Goal: Task Accomplishment & Management: Manage account settings

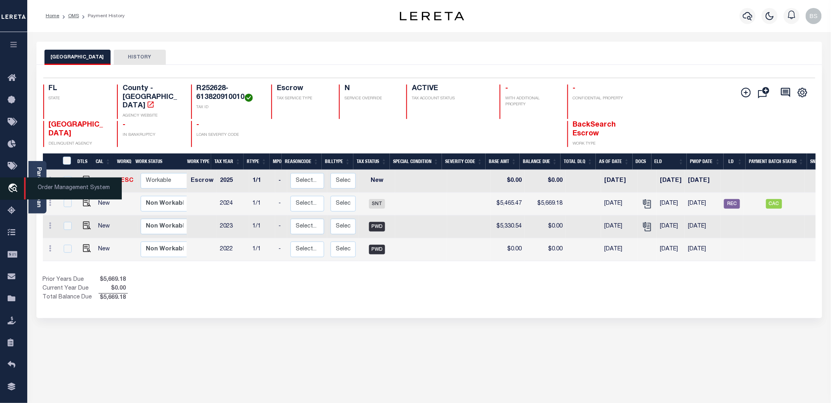
click at [60, 195] on span "Order Management System" at bounding box center [73, 188] width 98 height 22
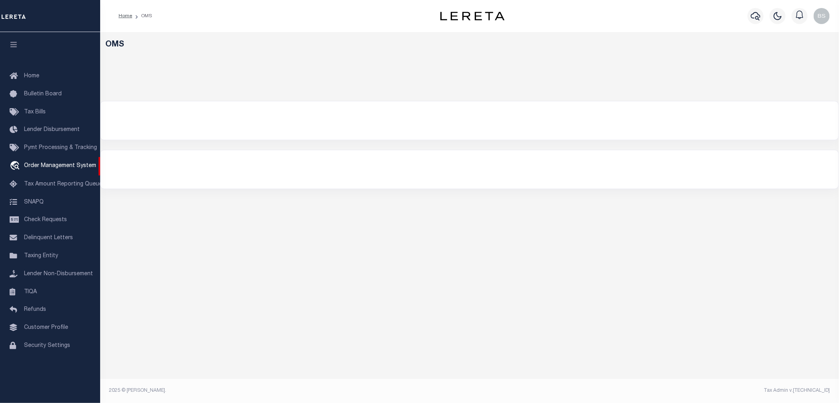
select select "200"
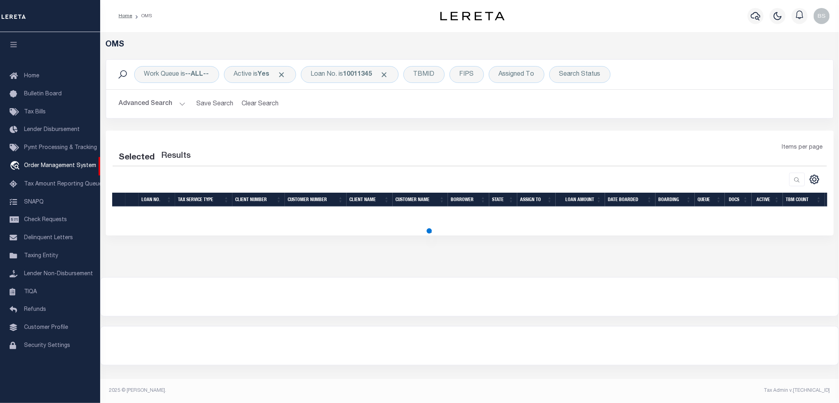
select select "200"
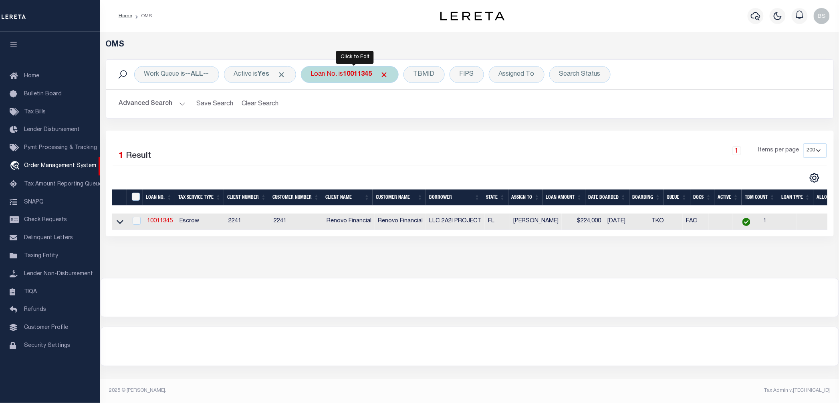
click at [340, 76] on div "Loan No. is 10011345" at bounding box center [350, 74] width 98 height 17
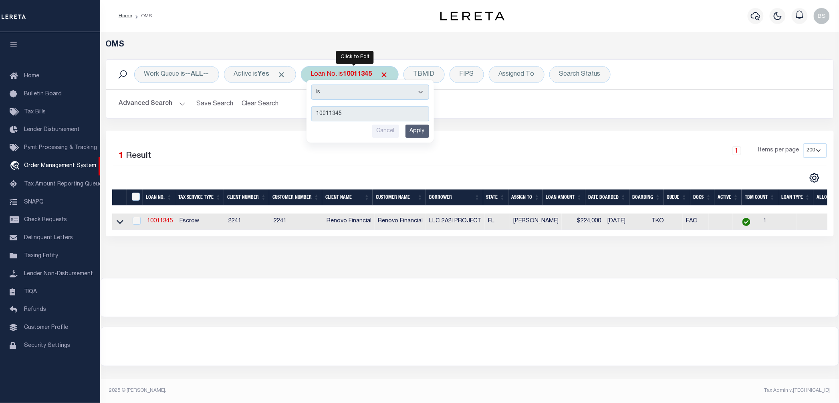
type input "119103"
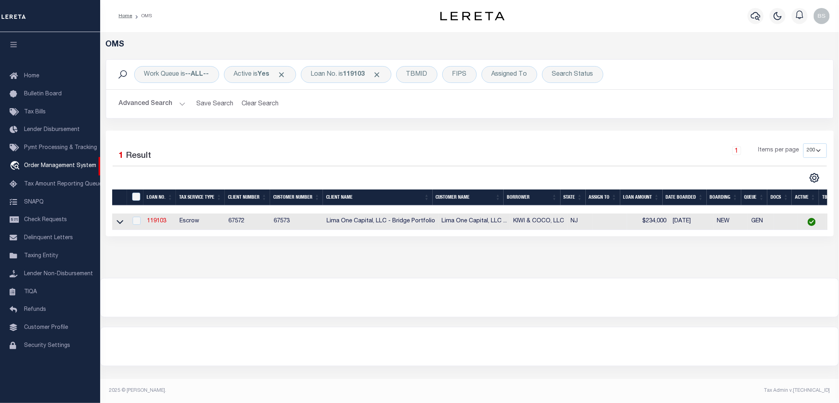
click at [112, 224] on td at bounding box center [120, 221] width 16 height 16
checkbox input "true"
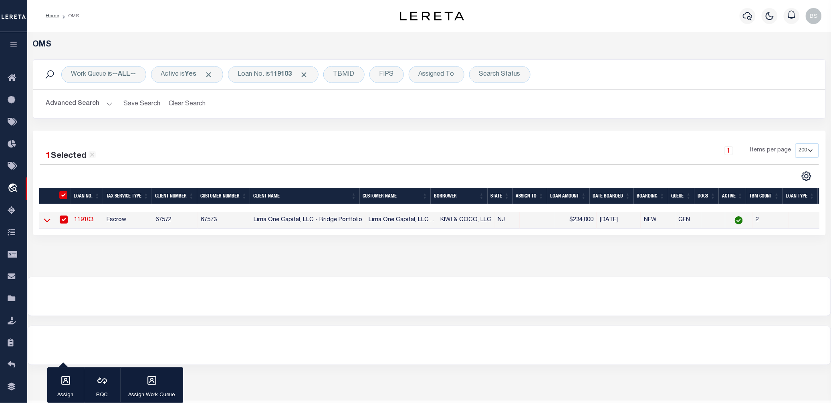
click at [44, 223] on icon at bounding box center [47, 220] width 7 height 8
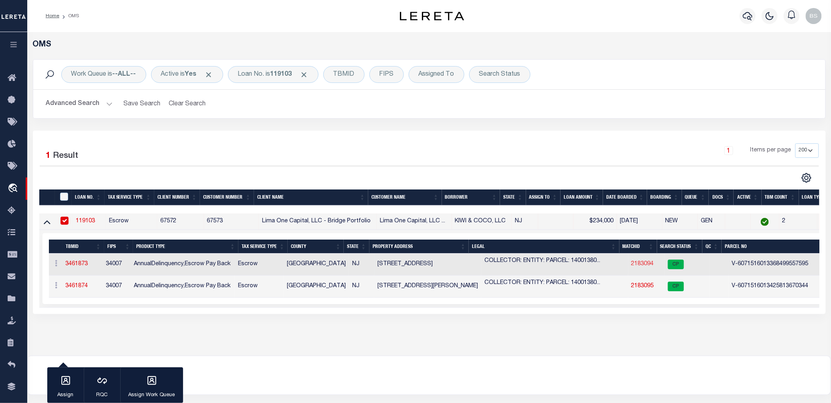
click at [633, 265] on link "2183094" at bounding box center [642, 264] width 22 height 6
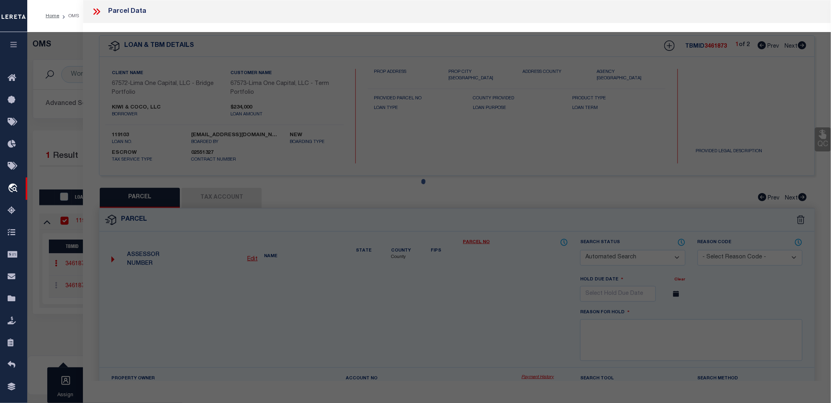
checkbox input "false"
select select "CP"
select select "AGW"
select select
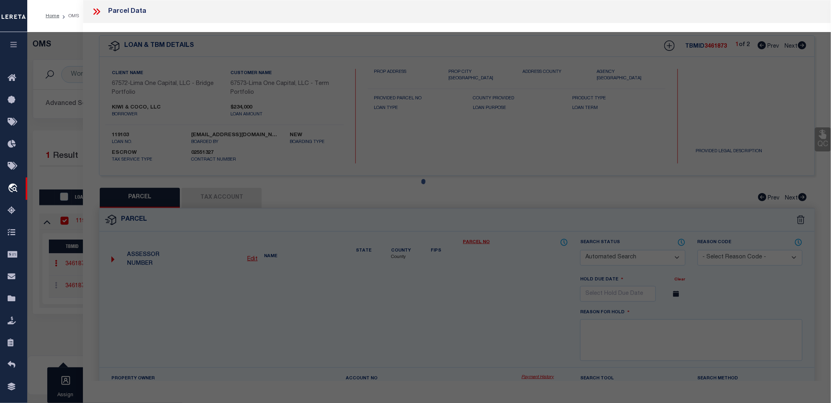
type input "154 S BROADWAY"
checkbox input "false"
type input "GLOUCESTER CITY NJ 08030"
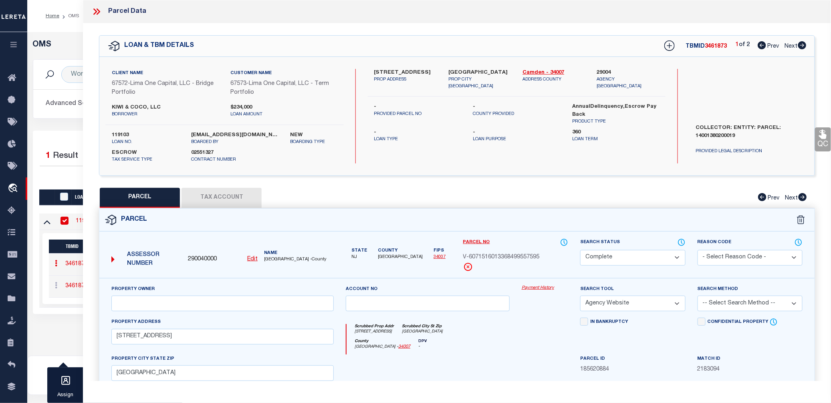
click at [543, 288] on link "Payment History" at bounding box center [544, 288] width 46 height 7
click at [98, 9] on icon at bounding box center [99, 11] width 4 height 6
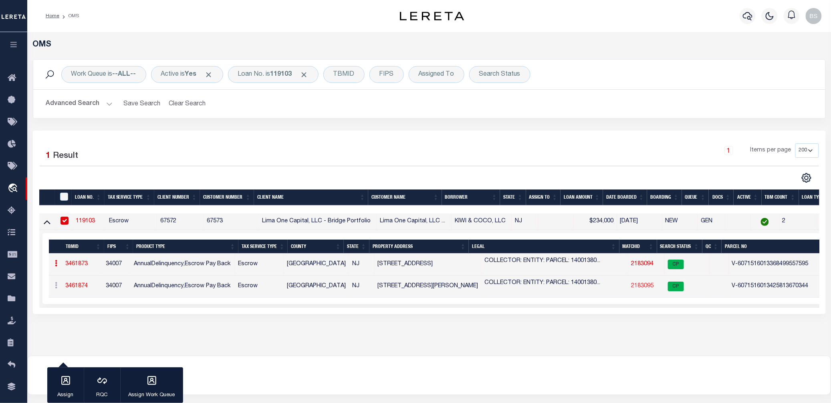
click at [635, 289] on link "2183095" at bounding box center [642, 286] width 22 height 6
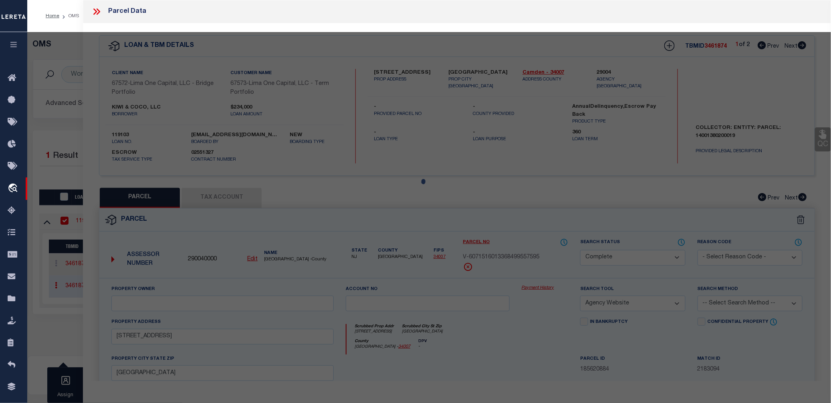
select select "AS"
select select
checkbox input "false"
select select "CP"
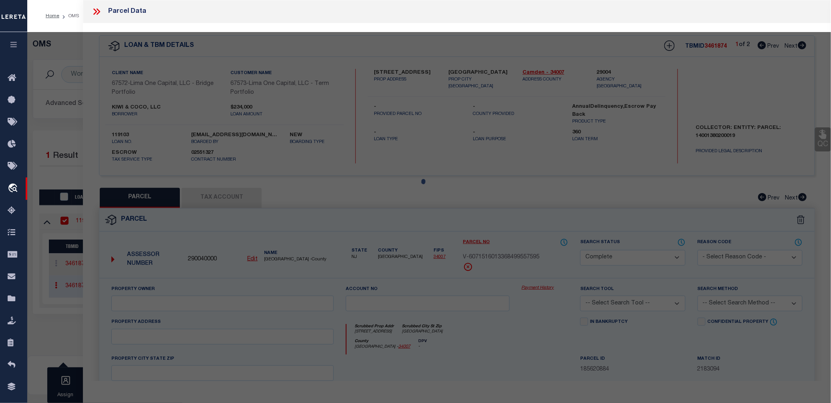
select select "AGW"
select select
type input "1 E THOMPSON AVE"
checkbox input "false"
type input "GLOUCESTER CITY NJ 08030"
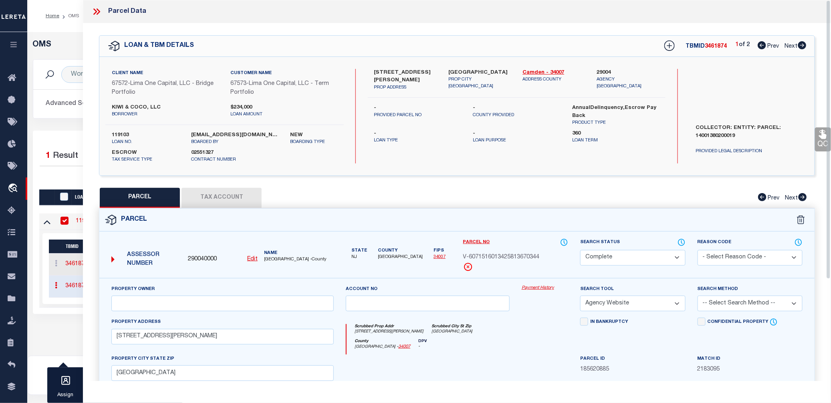
click at [542, 291] on link "Payment History" at bounding box center [544, 288] width 46 height 7
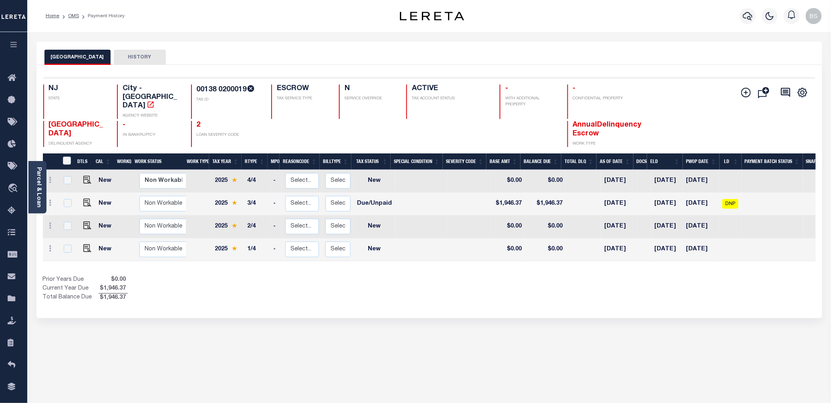
drag, startPoint x: 470, startPoint y: 313, endPoint x: 316, endPoint y: 230, distance: 175.3
click at [463, 310] on div "GLOUCESTER CITY HISTORY Selected 4 Results" at bounding box center [428, 268] width 797 height 452
click at [495, 305] on div "Selected 4 Results 1 Items per page 25 50 100 NJ STATE City - NJ" at bounding box center [428, 191] width 785 height 253
click at [48, 186] on span "Order Management System" at bounding box center [73, 188] width 98 height 22
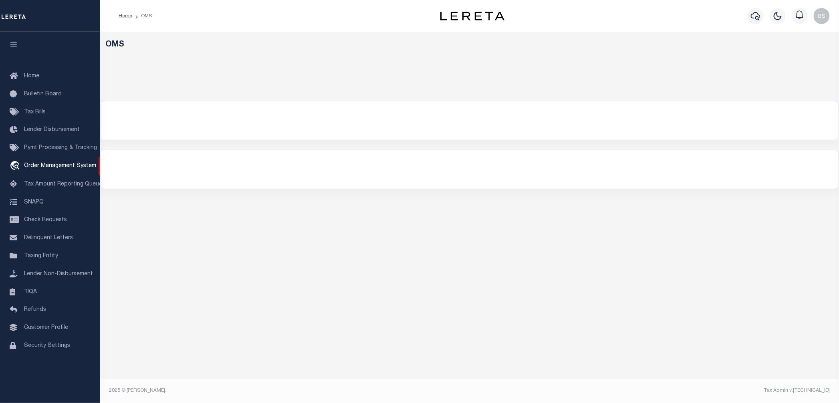
select select "200"
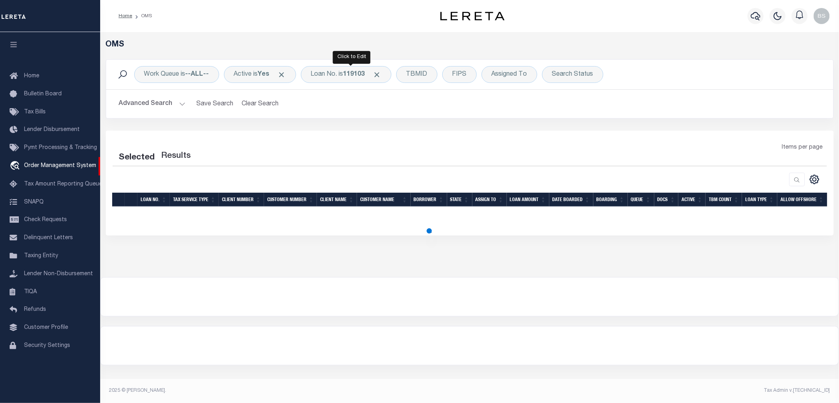
select select "200"
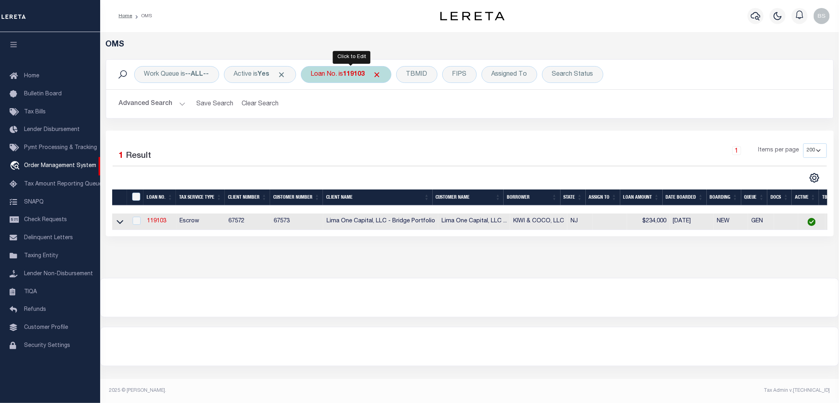
click at [351, 71] on b "119103" at bounding box center [354, 74] width 22 height 6
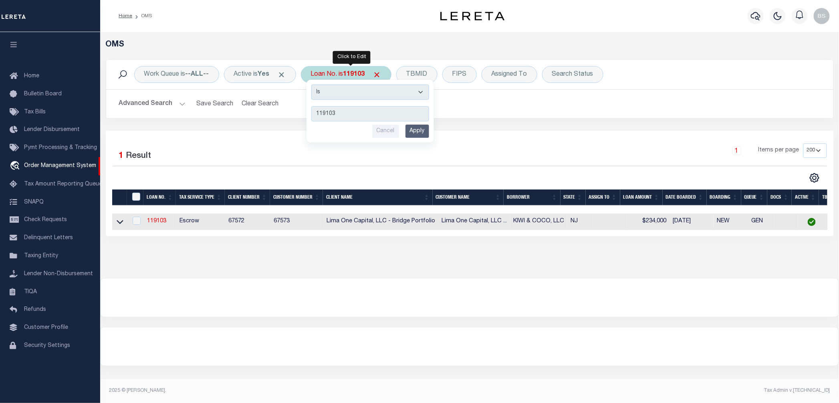
type input "24059ND"
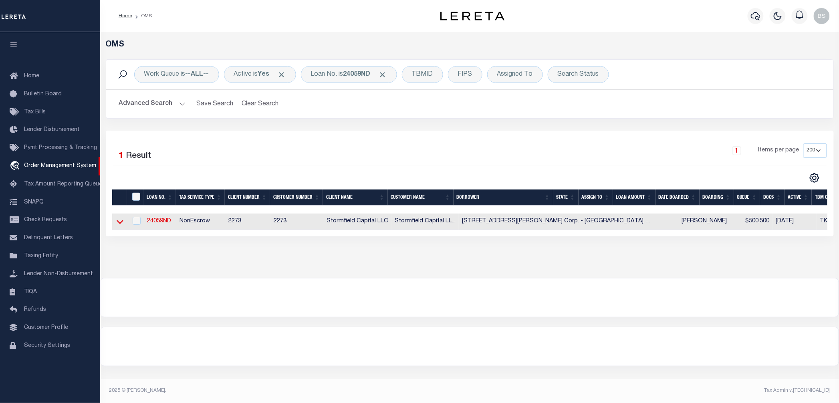
click at [119, 223] on icon at bounding box center [120, 221] width 7 height 8
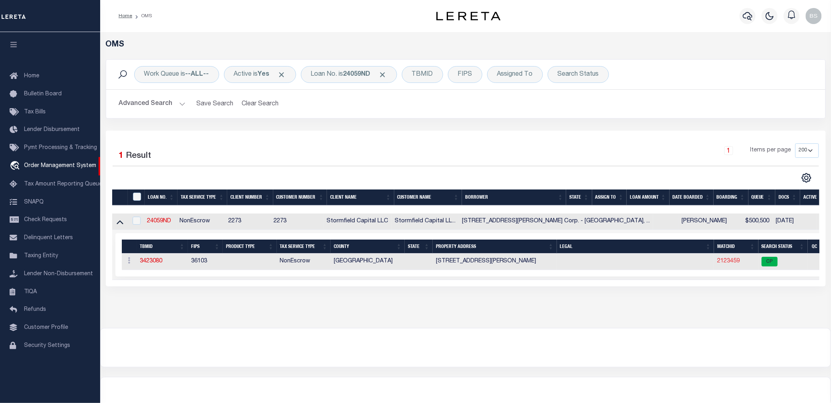
click at [717, 262] on link "2123459" at bounding box center [728, 261] width 22 height 6
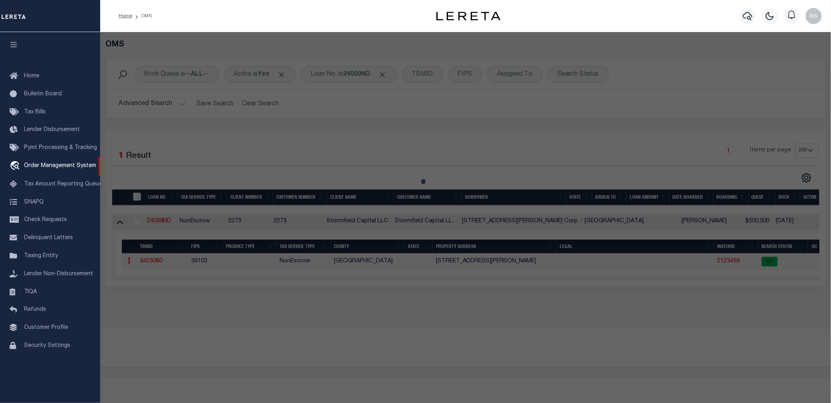
checkbox input "false"
select select "CP"
type input "720 UDALL ROAD CORP"
select select
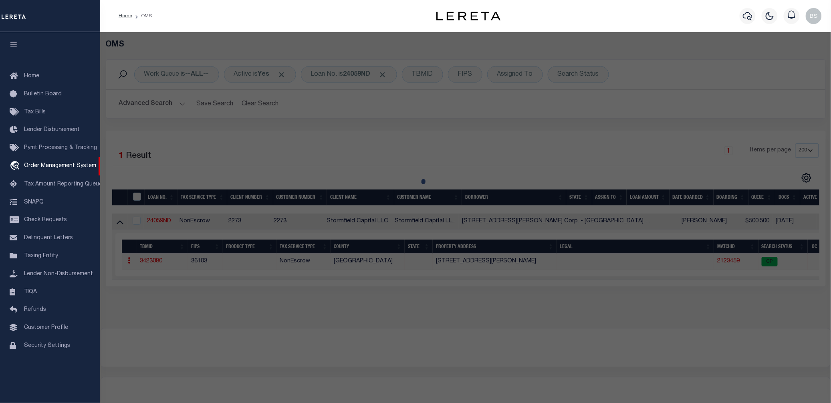
type input "720 UDALL RD"
checkbox input "false"
type input "WEST ISLIP NY 11795"
type textarea "ACRE CALULATED 0.33 Tax Map Number: 0500362000400034001"
type textarea "Information Only - Installment Tax Years Based on Agency Review"
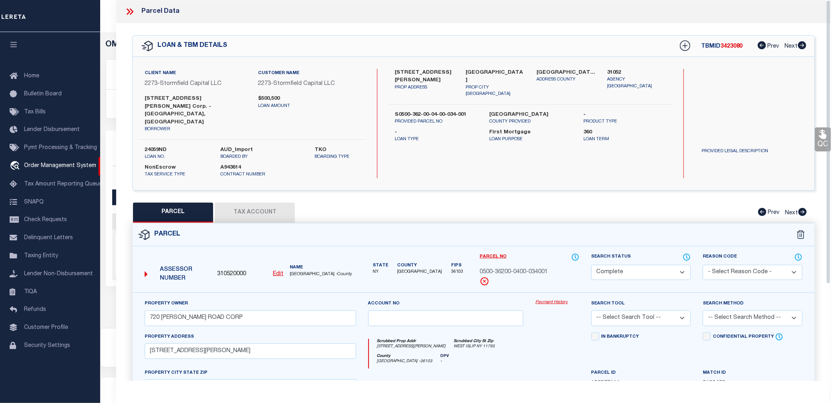
click at [544, 299] on link "Payment History" at bounding box center [557, 302] width 44 height 7
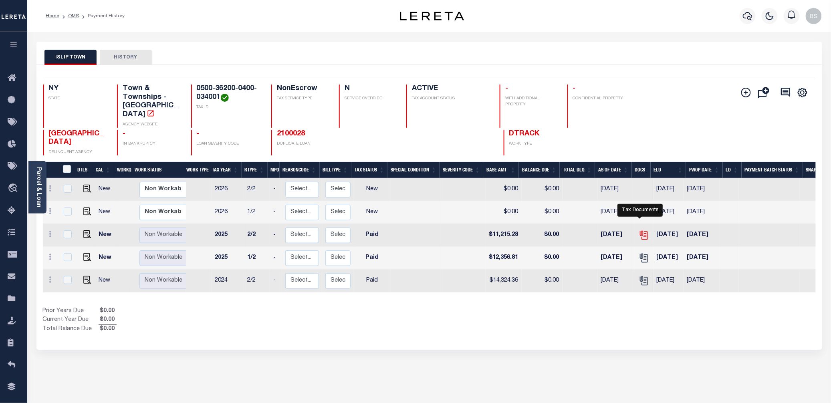
click at [642, 230] on icon "" at bounding box center [643, 235] width 10 height 10
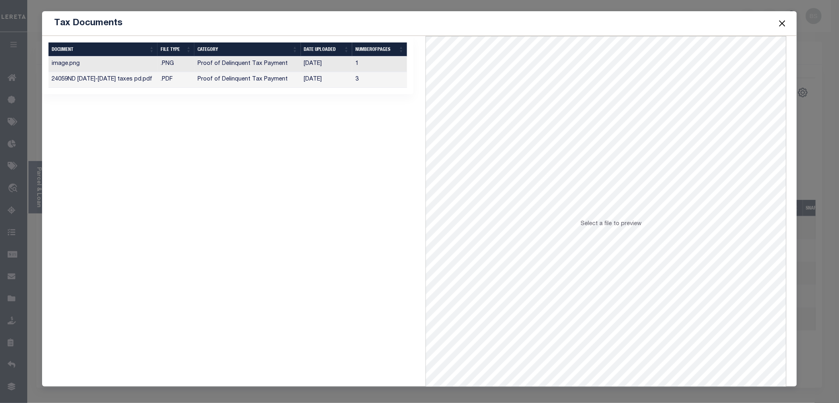
click at [320, 82] on td "10/06/2025" at bounding box center [327, 80] width 52 height 16
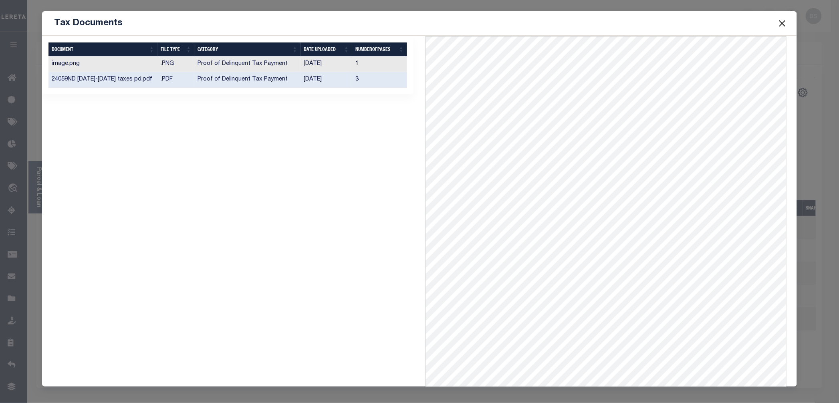
click at [786, 21] on button "Close" at bounding box center [782, 23] width 10 height 10
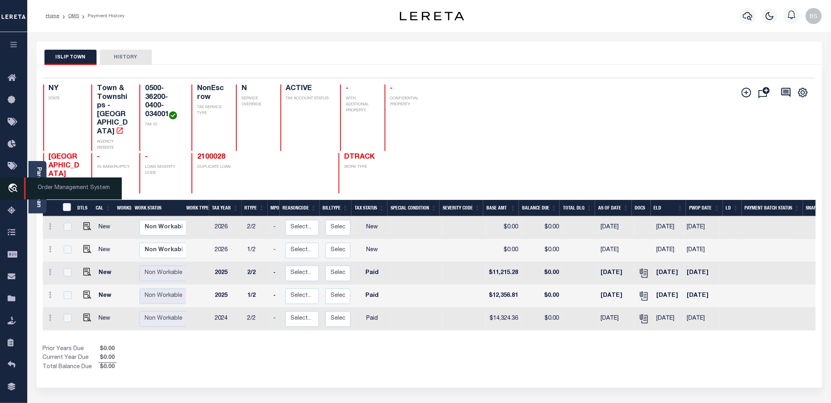
click at [63, 189] on span "Order Management System" at bounding box center [73, 188] width 98 height 22
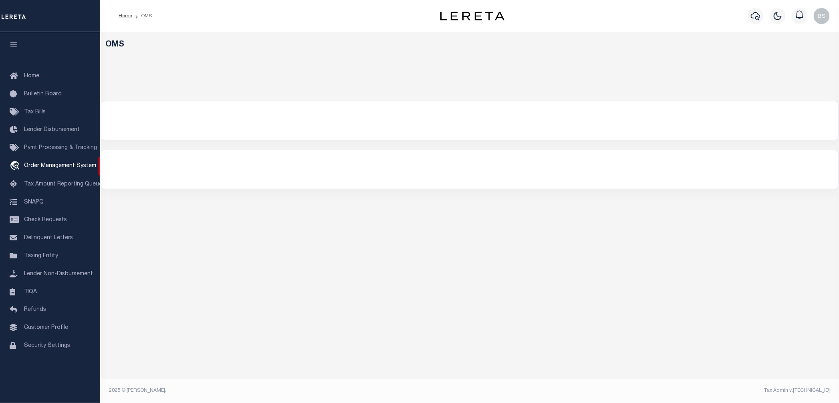
select select "200"
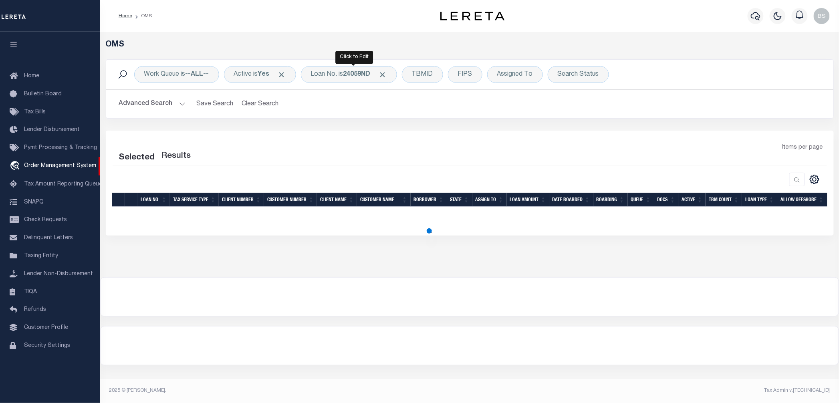
select select "200"
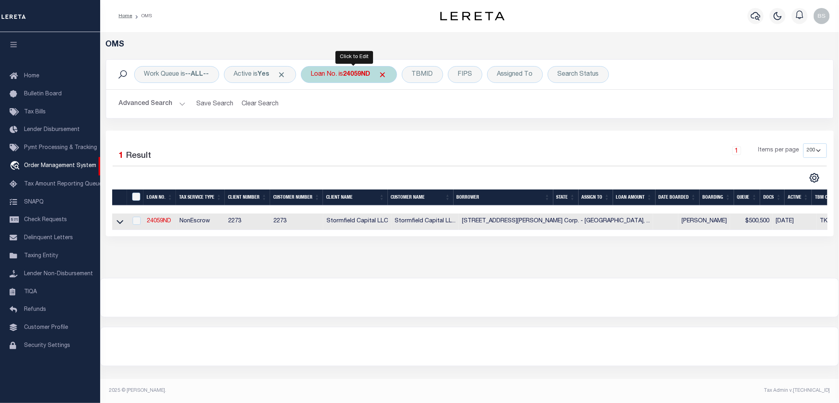
click at [354, 77] on b "24059ND" at bounding box center [356, 74] width 27 height 6
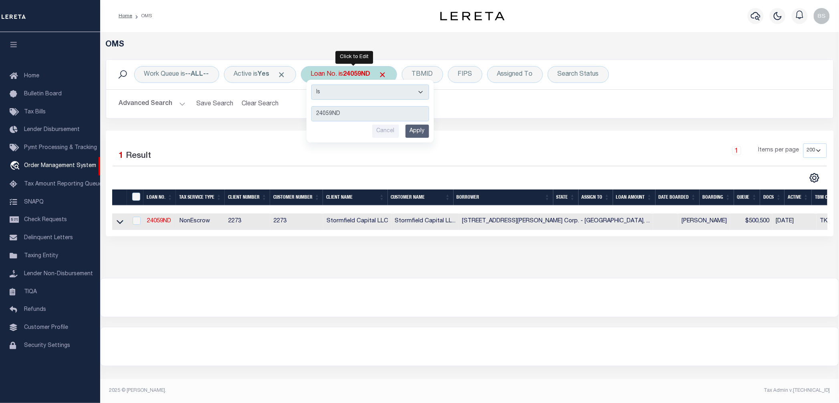
type input "24229ND"
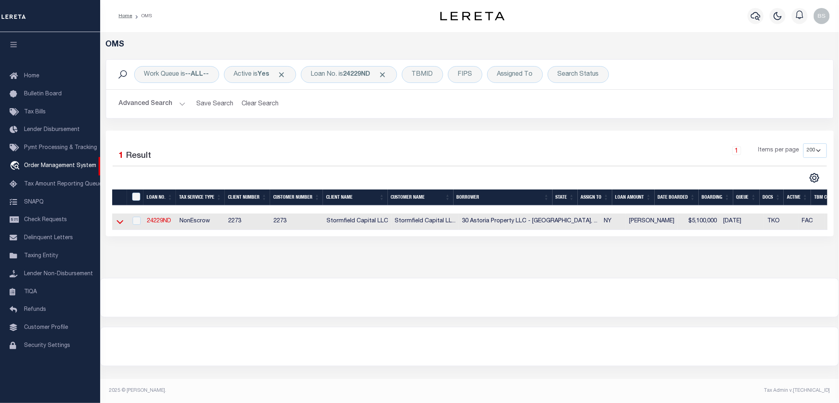
click at [119, 224] on icon at bounding box center [120, 222] width 7 height 4
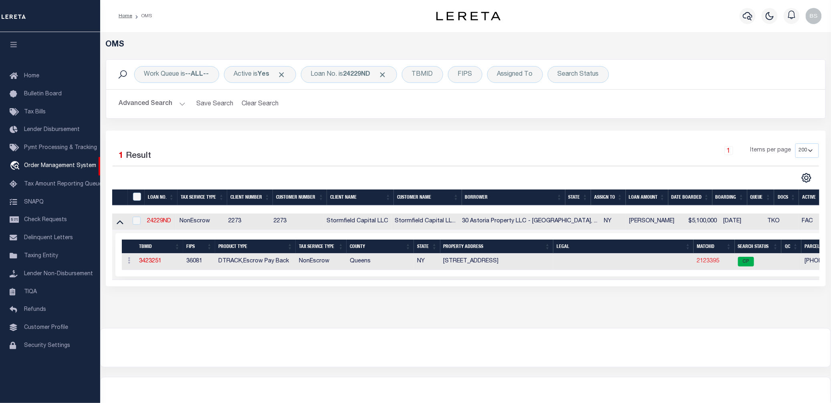
click at [697, 263] on link "2123395" at bounding box center [708, 261] width 22 height 6
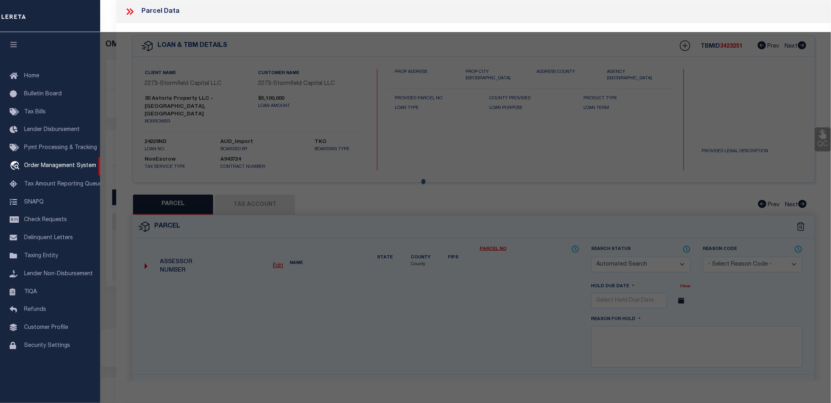
checkbox input "false"
select select "CP"
type input "30 ASTORIA PROPERTY LLC"
select select
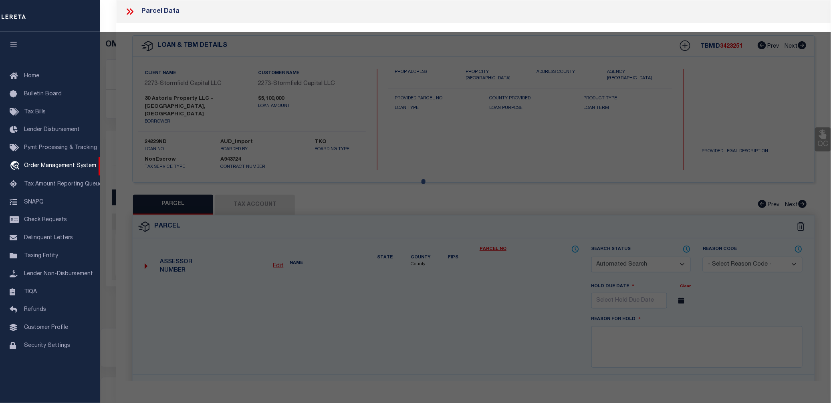
type input "29-34 30th Ave,"
type input "Astoria, NY, 11102"
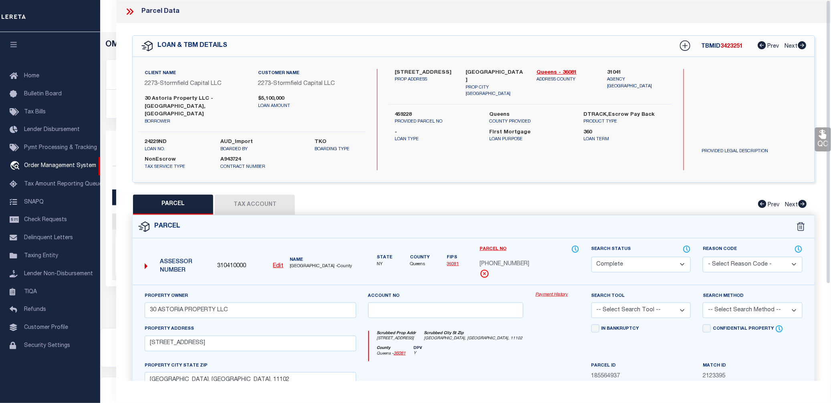
click at [553, 292] on link "Payment History" at bounding box center [557, 295] width 44 height 7
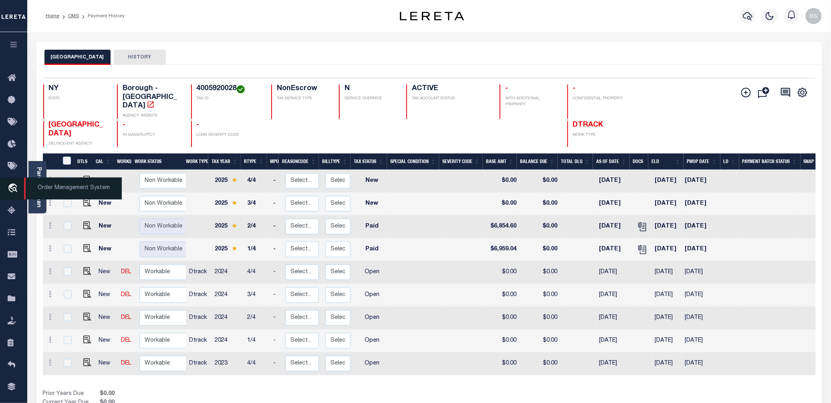
click at [59, 189] on span "Order Management System" at bounding box center [73, 188] width 98 height 22
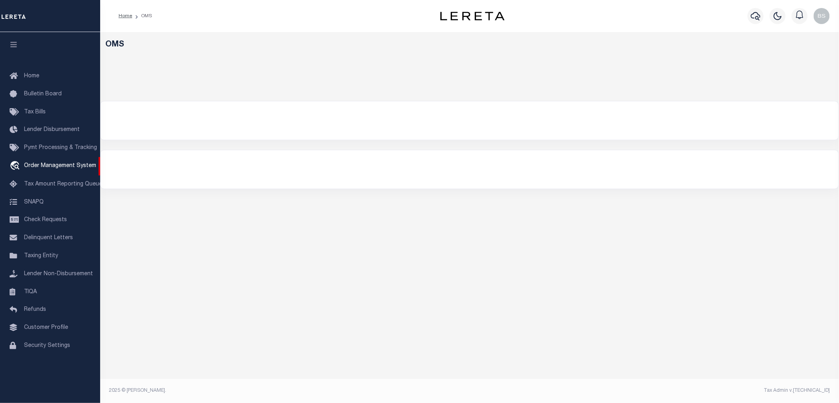
select select "200"
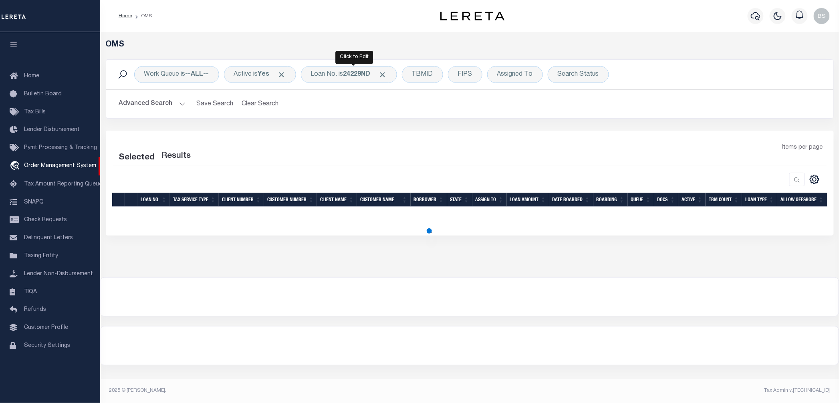
select select "200"
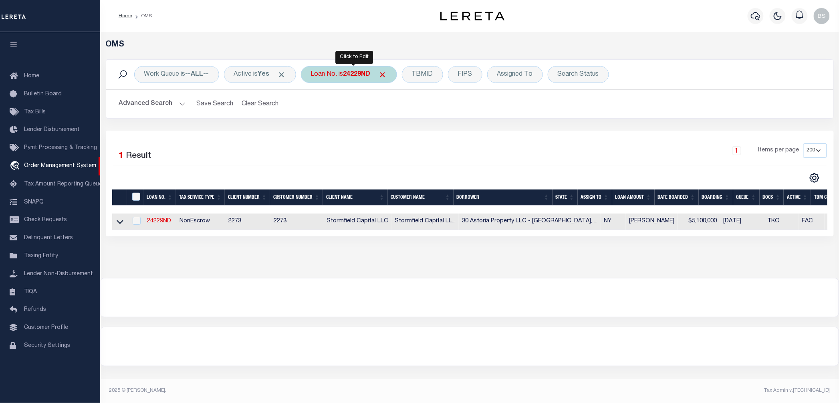
click at [340, 75] on div "Loan No. is 24229ND" at bounding box center [349, 74] width 96 height 17
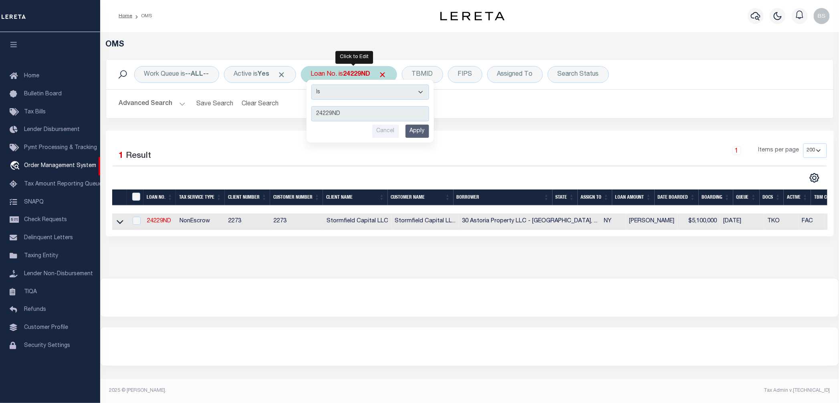
type input "10011389"
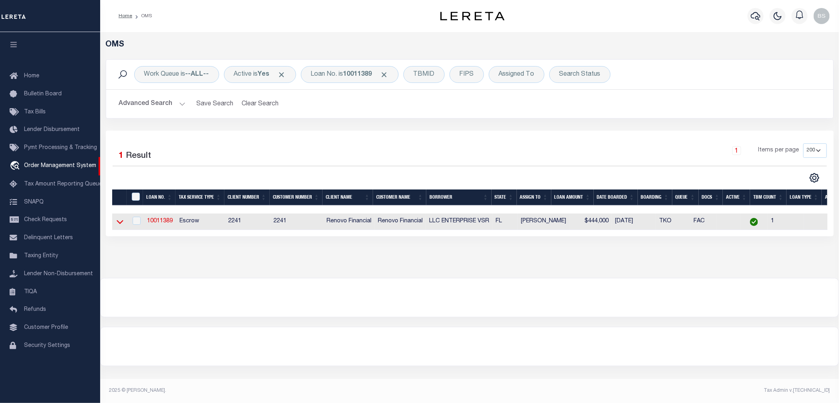
click at [119, 221] on icon at bounding box center [120, 221] width 7 height 8
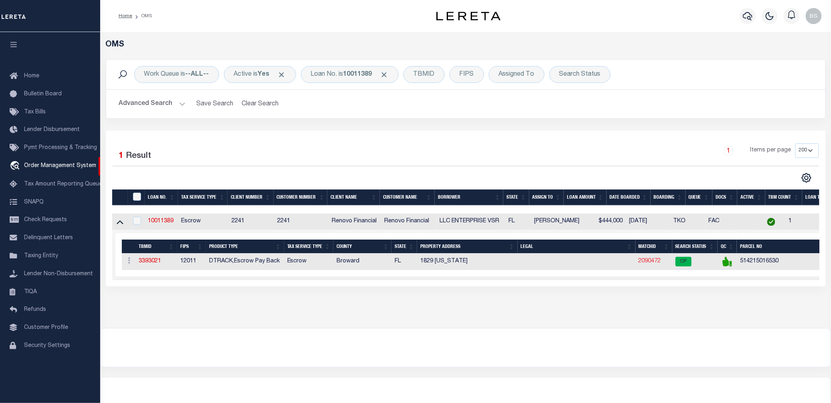
click at [651, 261] on link "2090472" at bounding box center [649, 261] width 22 height 6
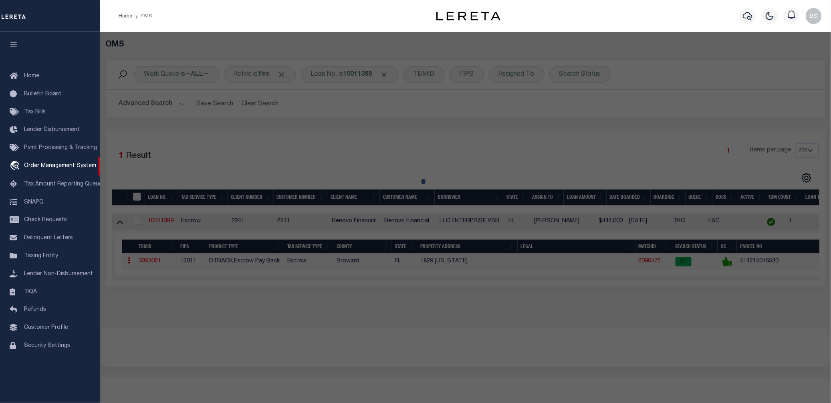
checkbox input "false"
select select "CP"
type input "ENTERPRISE VSR LLC"
select select "AGW"
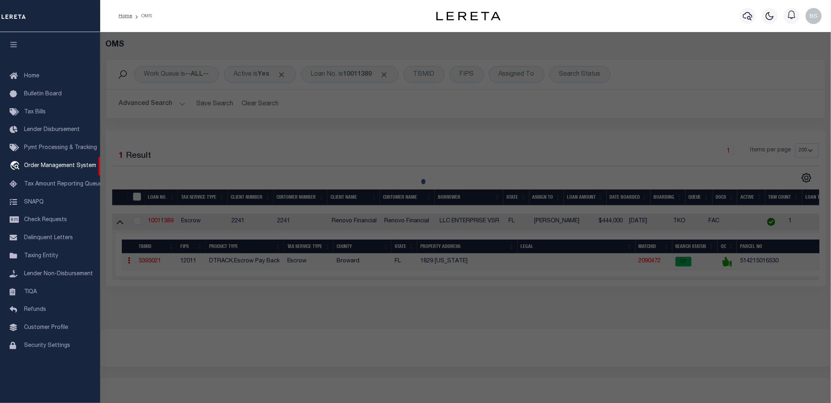
select select "ADD"
type input "1829 WASHINGTON STREET # 1-4"
checkbox input "false"
type input "HOLLYWOOD FL 330206083"
type textarea "HOLLYWOOD 1-21 B LOT 8 E1/2,9 BLK 33"
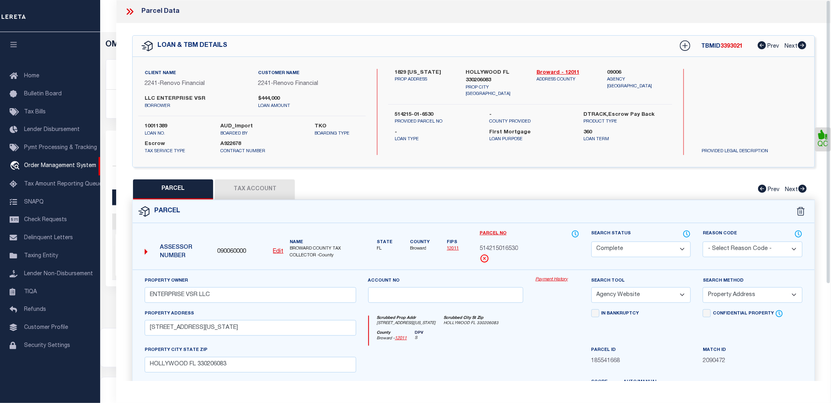
click at [552, 279] on link "Payment History" at bounding box center [557, 279] width 44 height 7
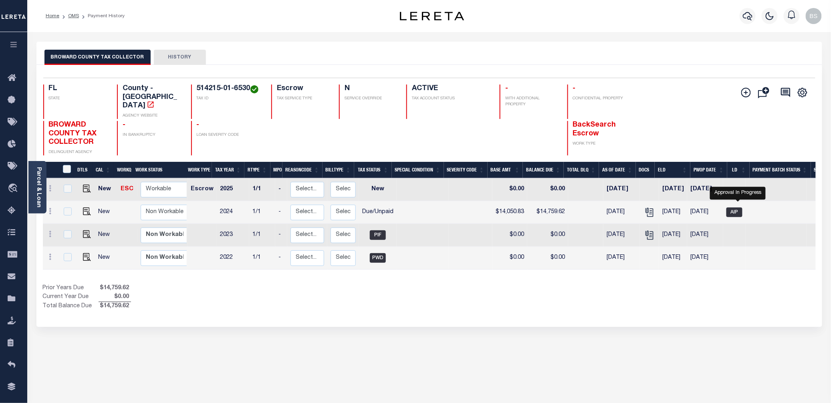
click at [737, 207] on span "AIP" at bounding box center [734, 212] width 16 height 10
checkbox input "true"
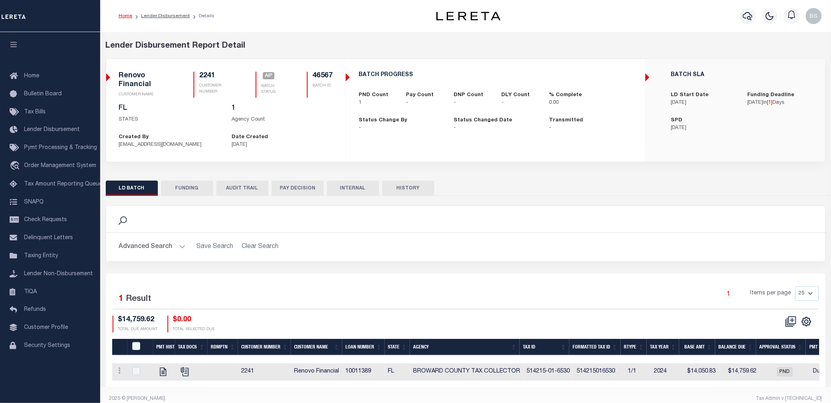
scroll to position [15, 0]
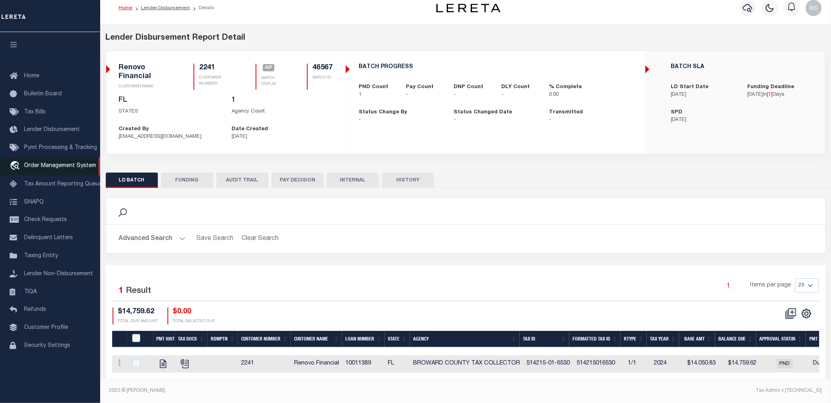
click at [53, 167] on span "Order Management System" at bounding box center [60, 166] width 72 height 6
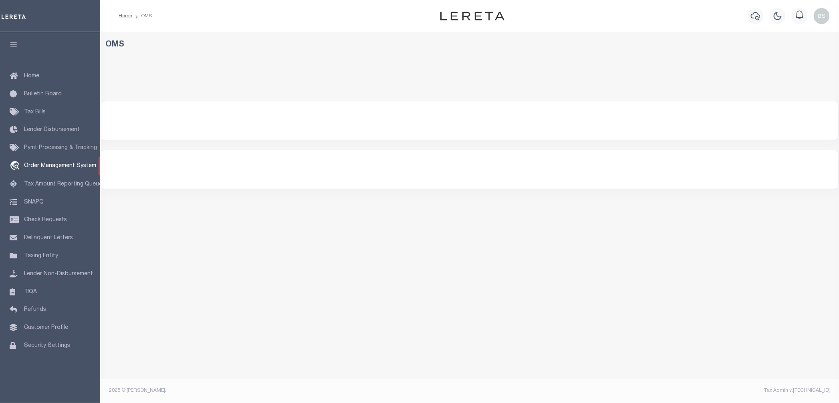
select select "200"
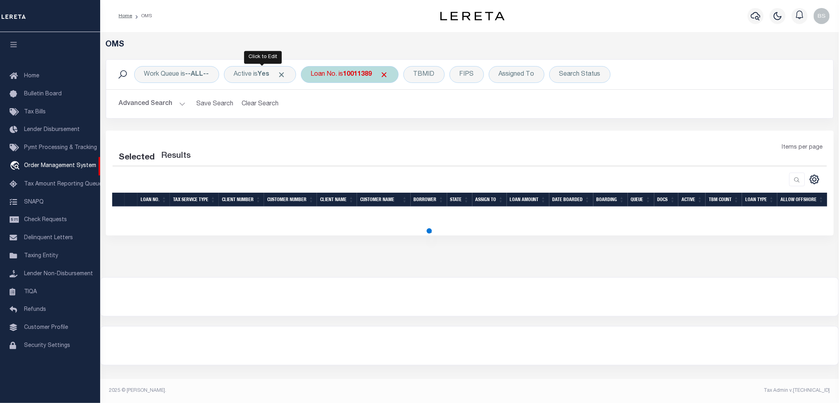
select select "200"
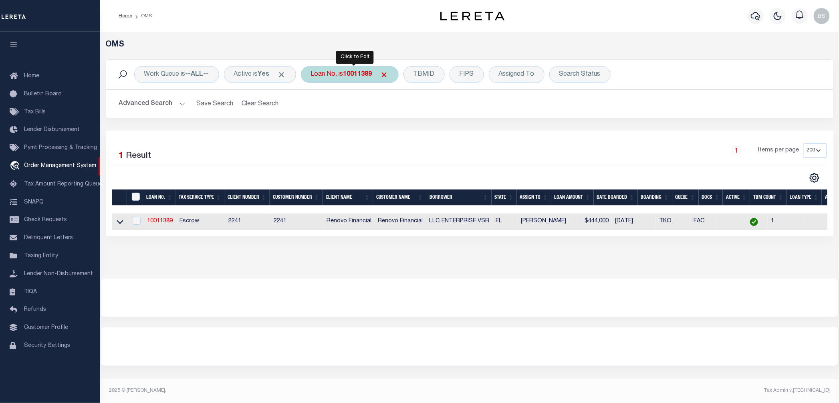
click at [344, 73] on div "Loan No. is 10011389" at bounding box center [350, 74] width 98 height 17
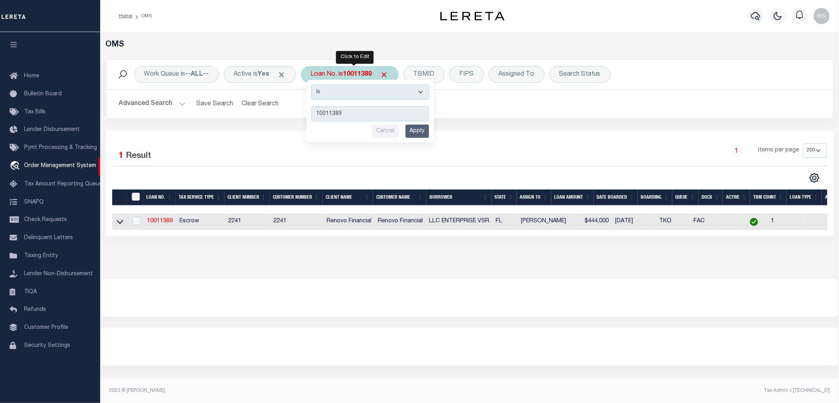
type input "10022143"
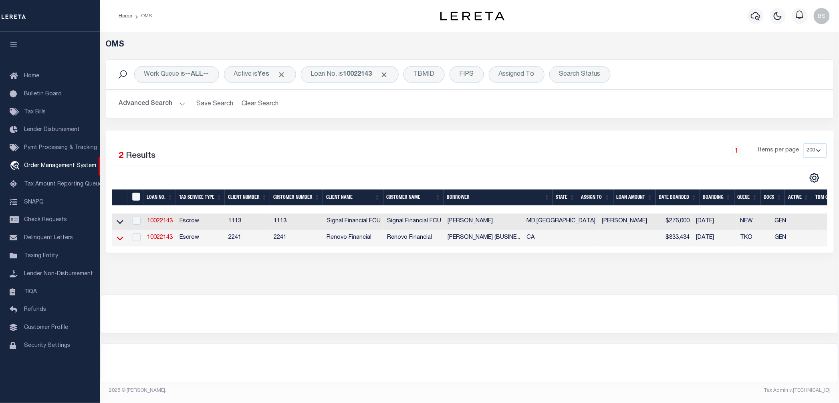
click at [119, 240] on icon at bounding box center [120, 238] width 7 height 4
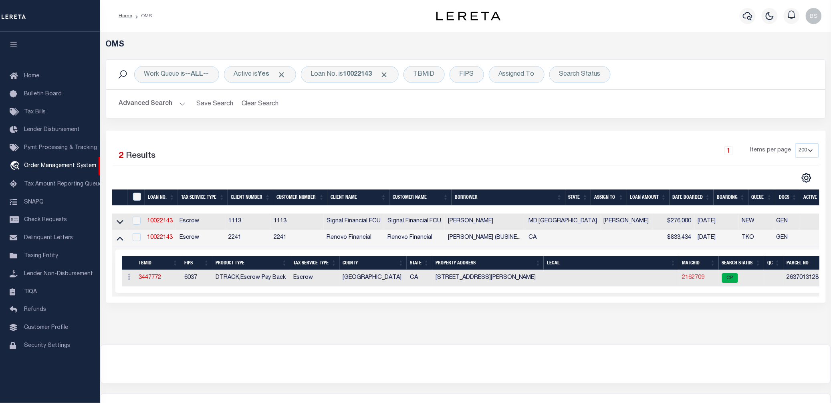
click at [692, 280] on link "2162709" at bounding box center [693, 278] width 22 height 6
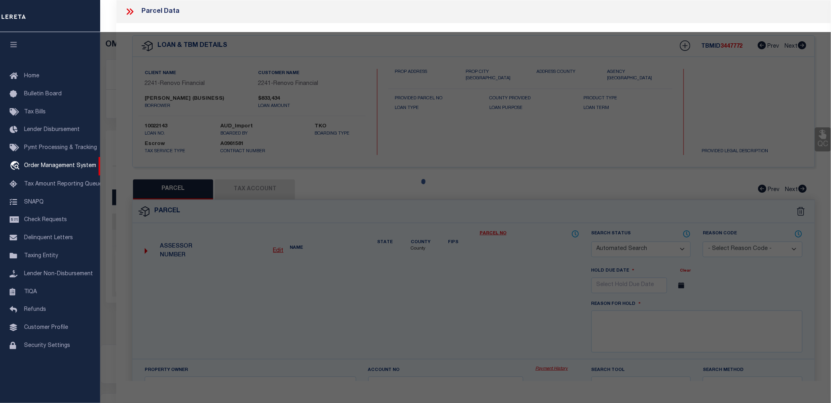
checkbox input "false"
select select "CP"
type input "[PERSON_NAME] K"
select select "ATL"
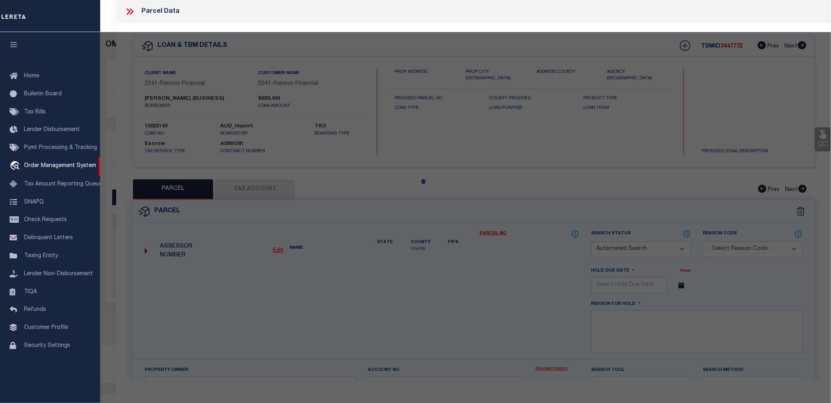
select select "ADD"
type input "[STREET_ADDRESS][PERSON_NAME]"
checkbox input "false"
type input "[GEOGRAPHIC_DATA]"
type textarea "TR=62022 EX OF ST LOT 3"
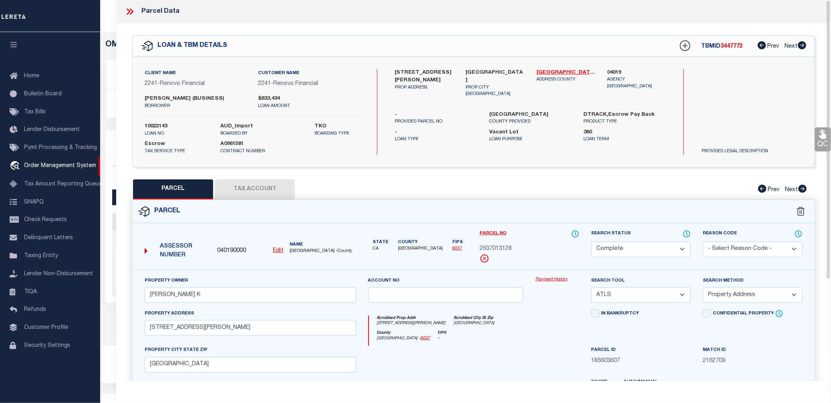
click at [556, 283] on link "Payment History" at bounding box center [557, 279] width 44 height 7
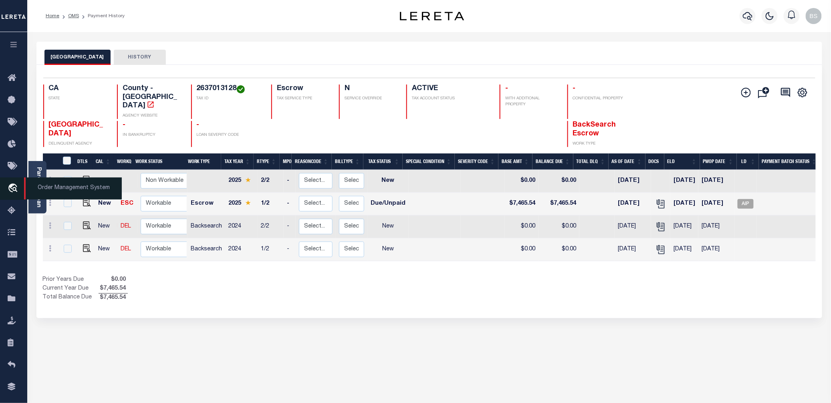
click at [54, 186] on span "Order Management System" at bounding box center [73, 188] width 98 height 22
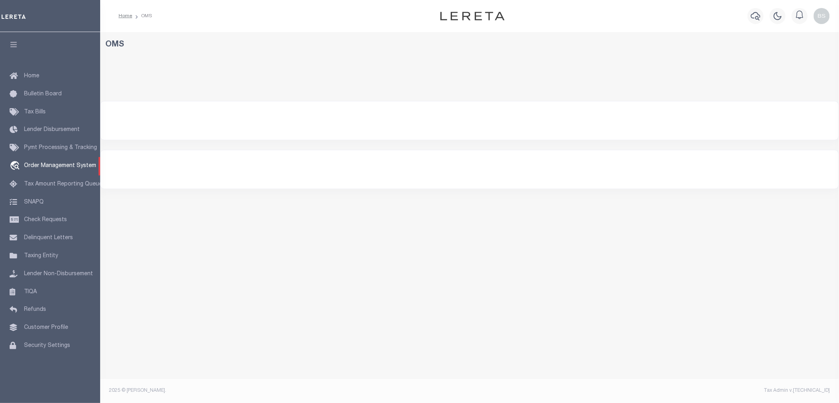
select select "200"
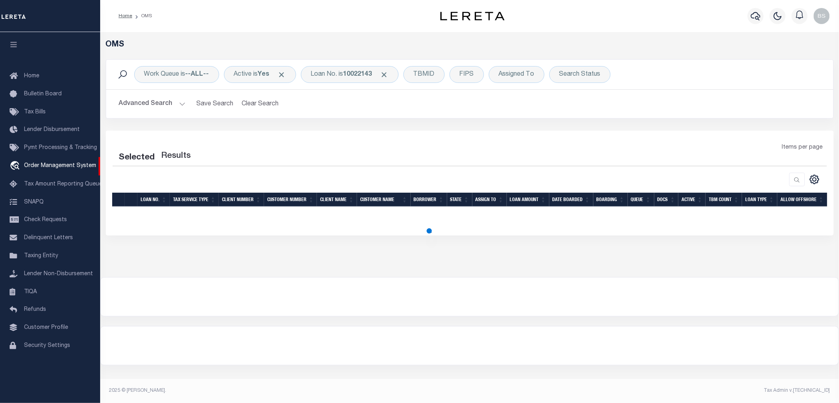
select select "200"
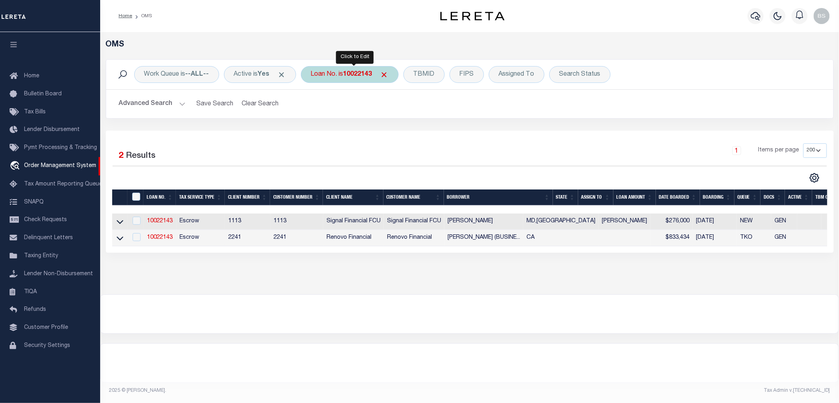
click at [350, 78] on b "10022143" at bounding box center [357, 74] width 29 height 6
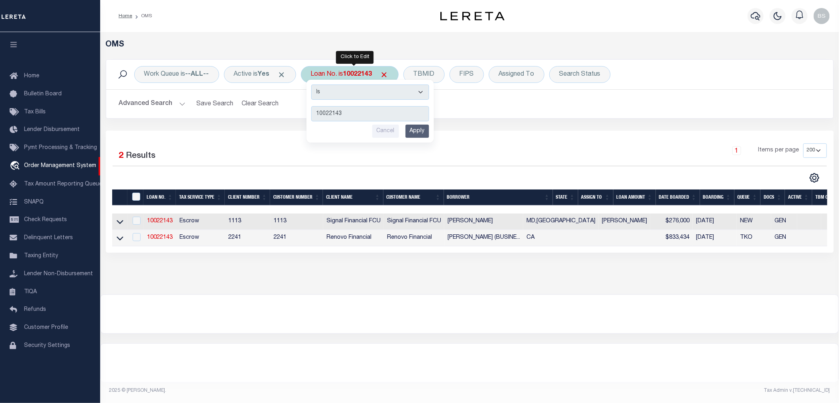
type input "15169"
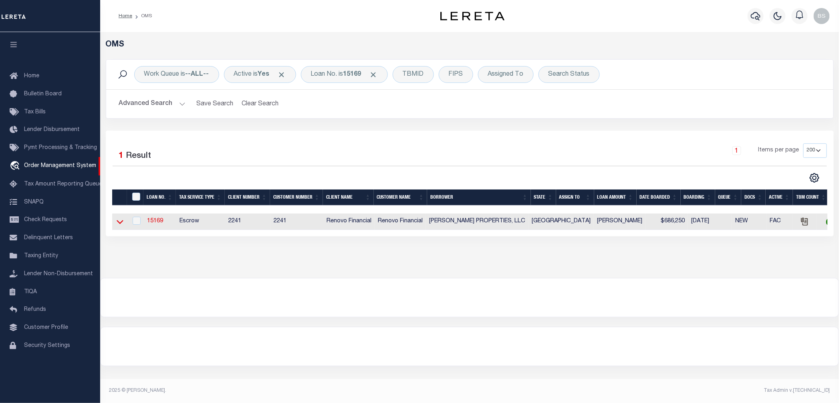
click at [121, 225] on icon at bounding box center [120, 221] width 7 height 8
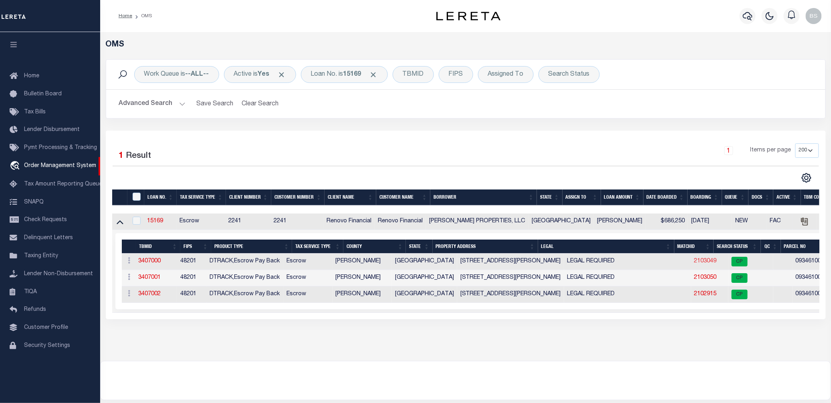
click at [694, 262] on link "2103049" at bounding box center [705, 261] width 22 height 6
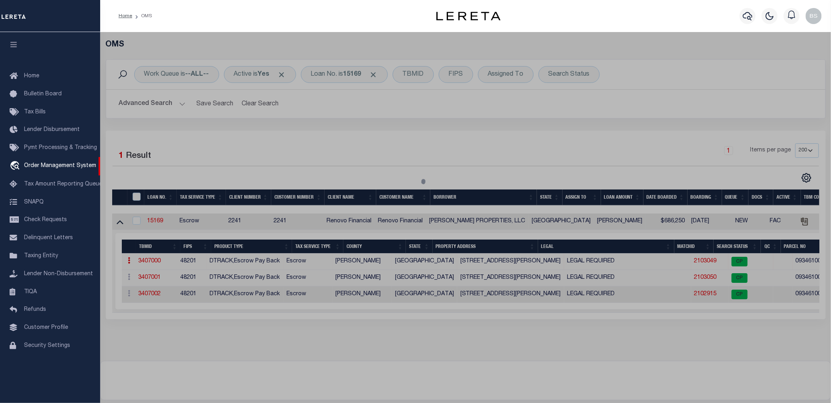
checkbox input "false"
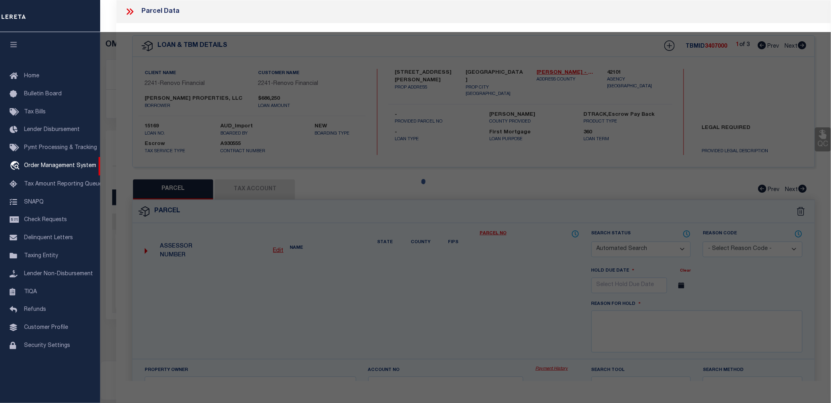
select select "CP"
type input "CHOUDRY GROUP INC"
select select "AGW"
select select "LEG"
type input "6712 BIGGS CT"
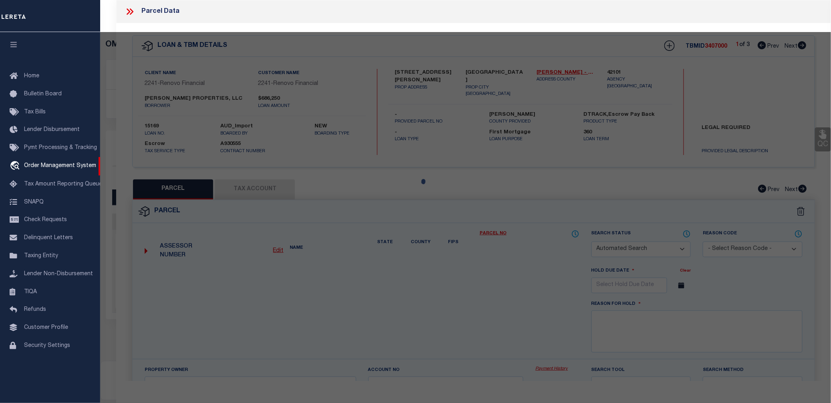
type input "HOUSTON, TX 77061"
type textarea "LT 14 BLK 67 GLENBROOK VALLEY SEC 7 EXTN"
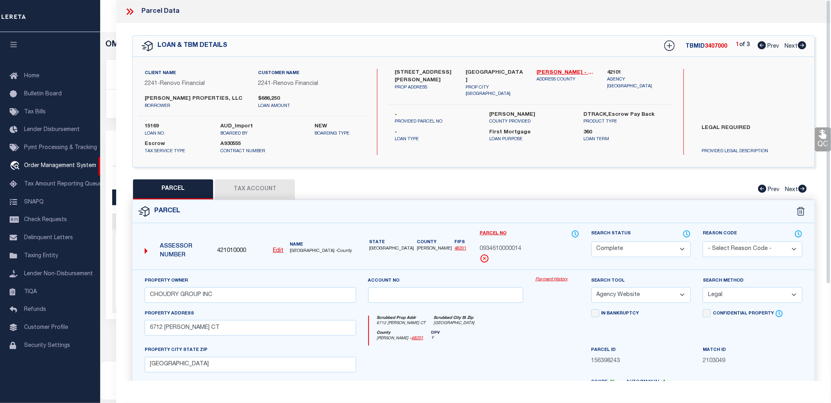
click at [546, 278] on link "Payment History" at bounding box center [557, 279] width 44 height 7
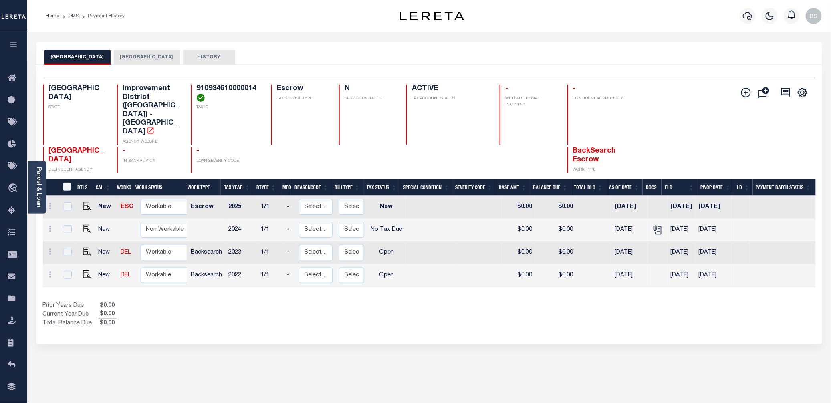
click at [138, 58] on button "[GEOGRAPHIC_DATA]" at bounding box center [147, 57] width 66 height 15
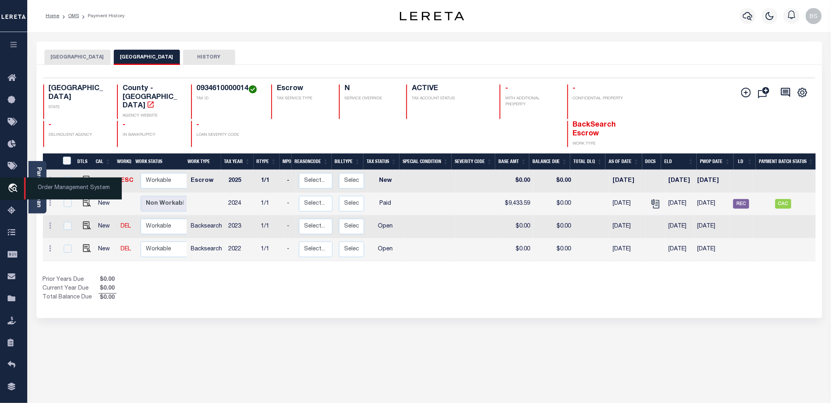
click at [57, 191] on span "Order Management System" at bounding box center [73, 188] width 98 height 22
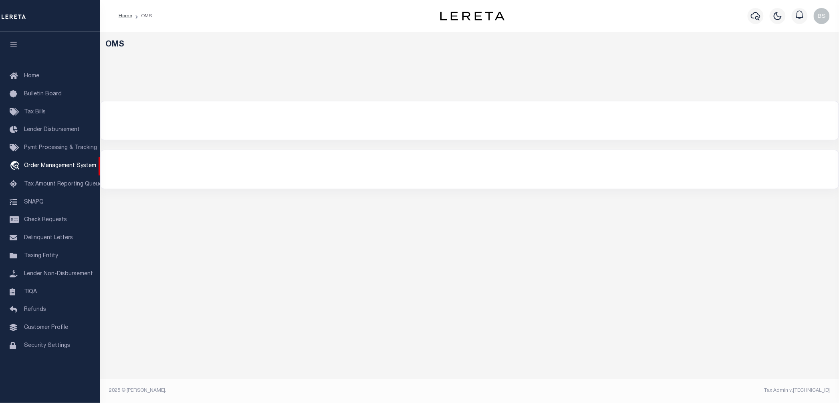
select select "200"
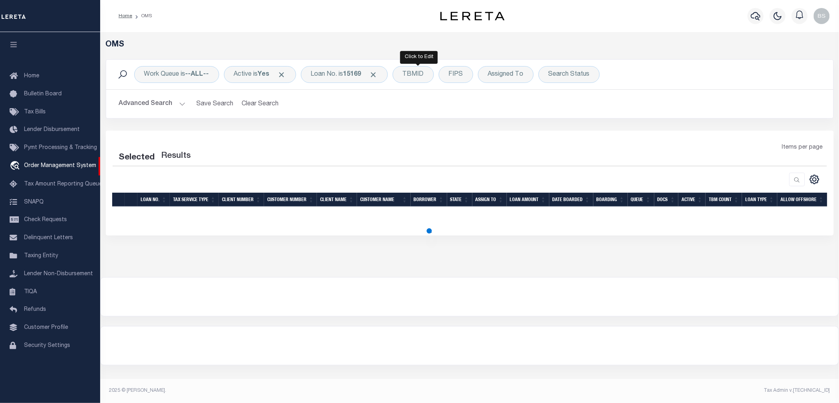
select select "200"
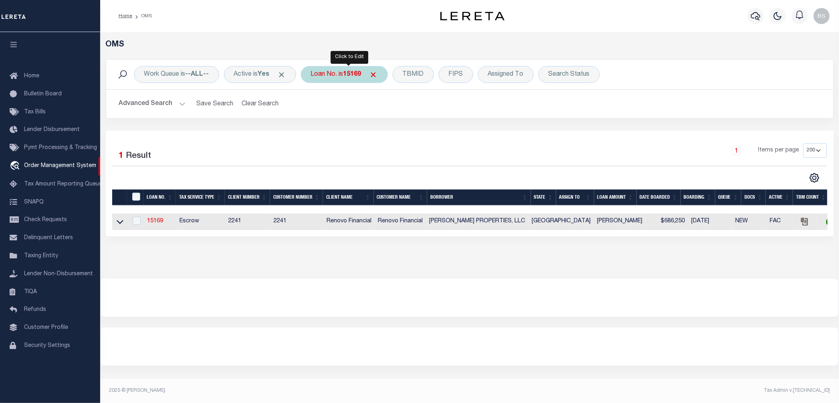
click at [341, 74] on div "Loan No. is 15169" at bounding box center [344, 74] width 87 height 17
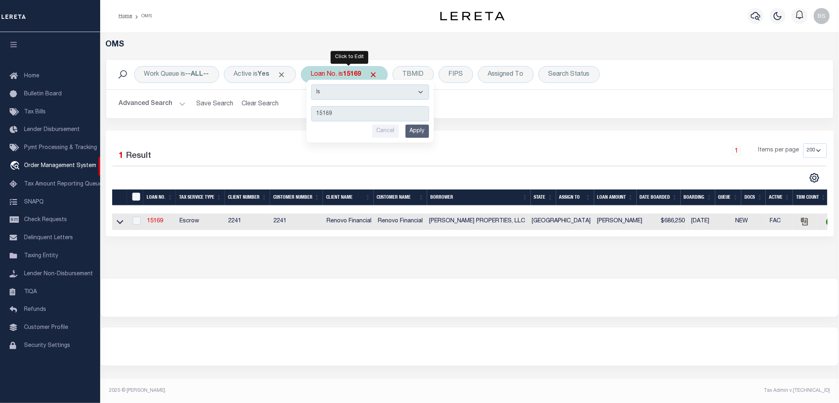
type input "10030019"
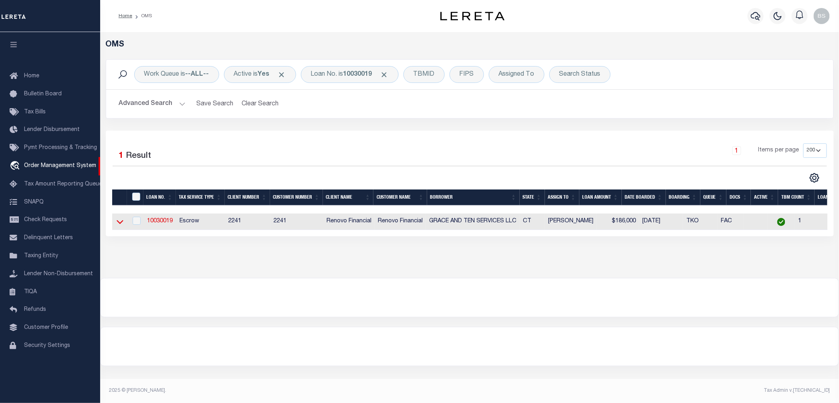
click at [119, 223] on icon at bounding box center [120, 221] width 7 height 8
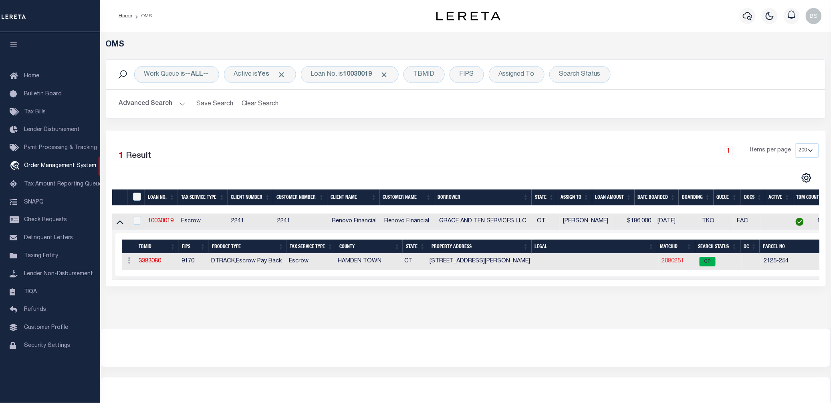
click at [668, 264] on link "2080251" at bounding box center [673, 261] width 22 height 6
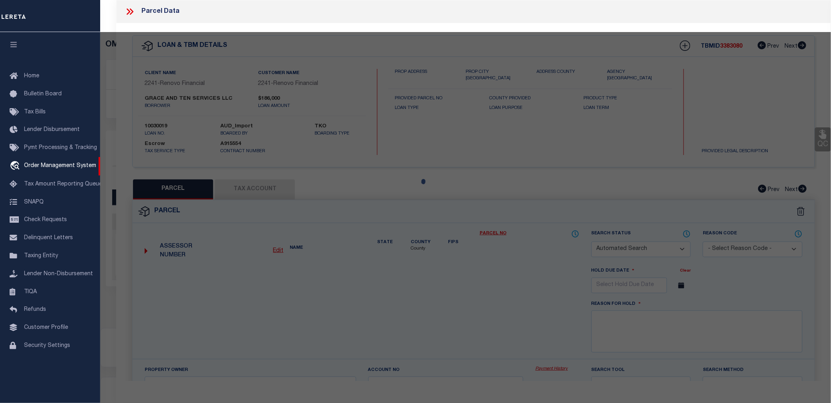
checkbox input "false"
select select "CP"
type input "GRACE AND TEN TEN SERVICES LLC"
select select "AGW"
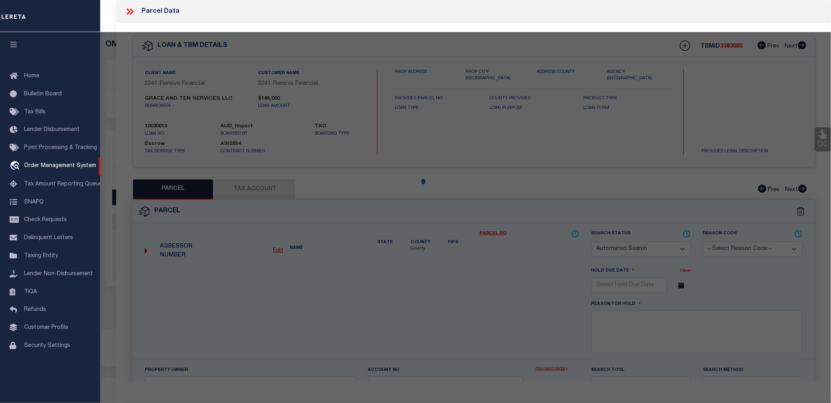
select select "ADD"
type input "11 DIX ST"
checkbox input "false"
type input "HAMDEN CT 6514"
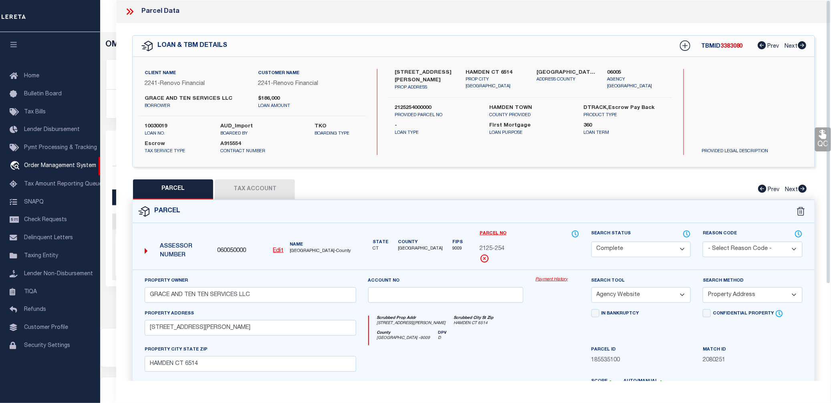
click at [562, 280] on link "Payment History" at bounding box center [557, 279] width 44 height 7
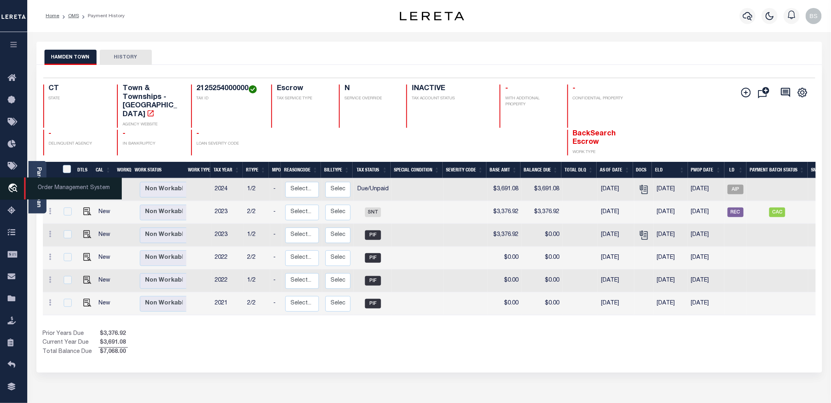
click at [64, 189] on span "Order Management System" at bounding box center [73, 188] width 98 height 22
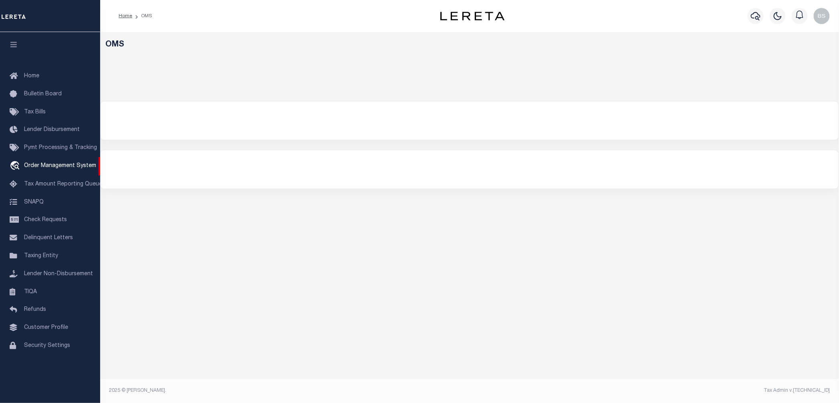
select select "200"
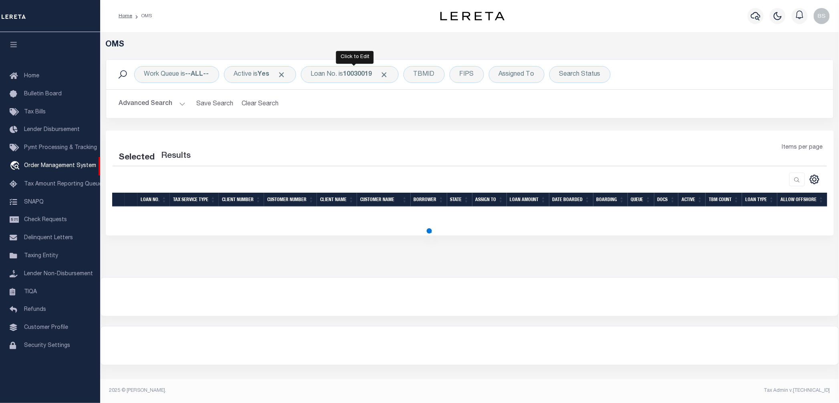
select select "200"
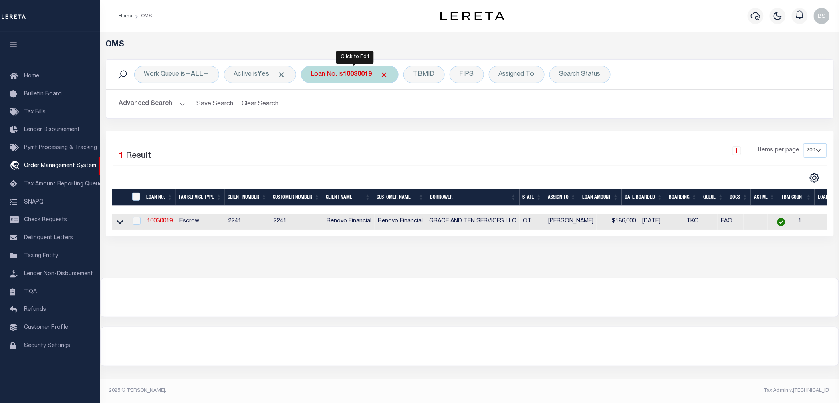
click at [344, 70] on div "Loan No. is 10030019" at bounding box center [350, 74] width 98 height 17
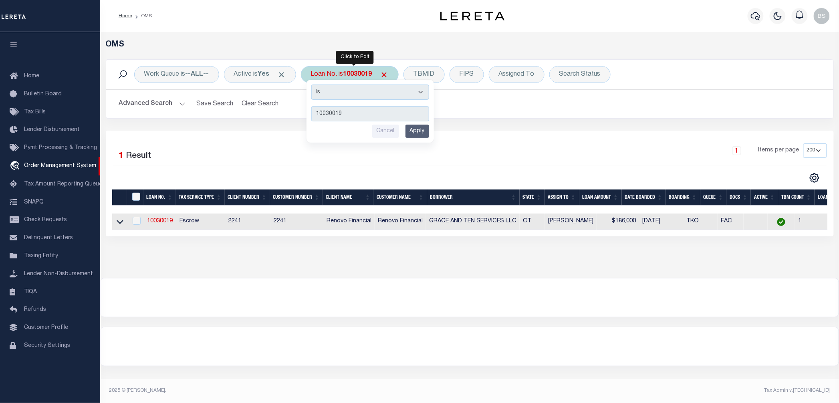
type input "150130946"
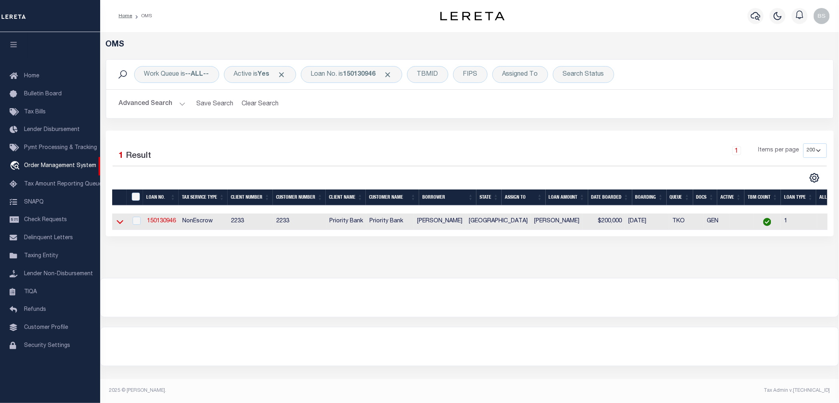
click at [120, 223] on icon at bounding box center [120, 221] width 7 height 8
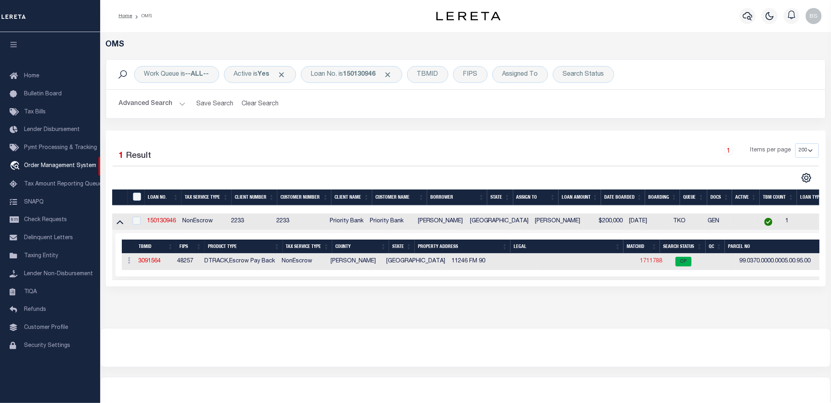
click at [640, 264] on link "1711788" at bounding box center [651, 261] width 22 height 6
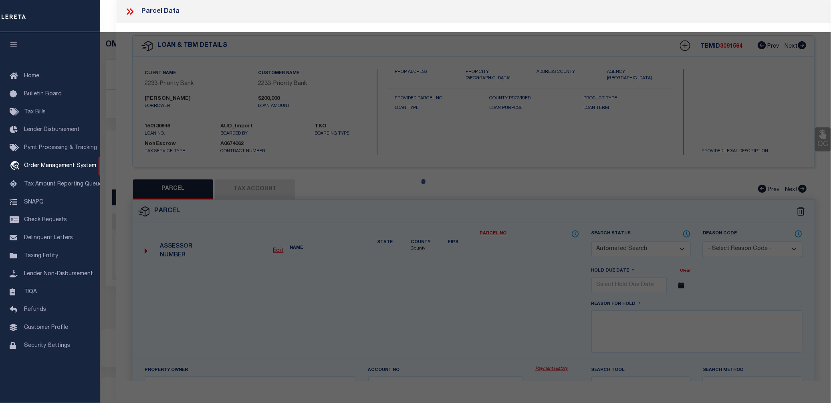
checkbox input "false"
select select "CP"
type input "BLEDSOE STEVEN R"
select select
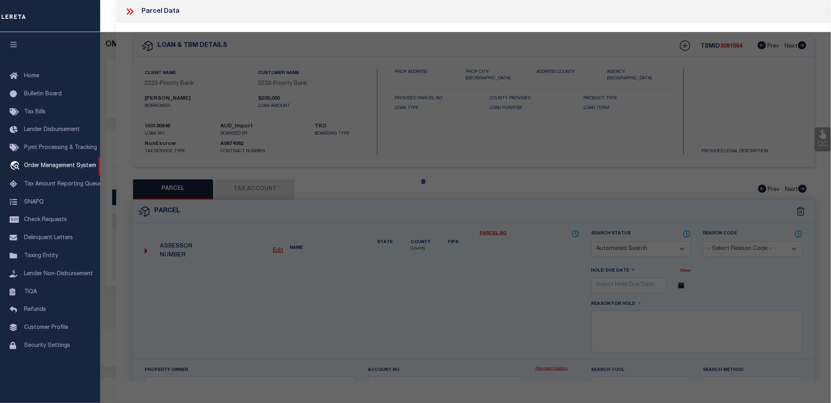
type input "11246 FM RD 90"
checkbox input "false"
type input "TX"
type textarea "O C OLSON, .882 ACRES, & HOUSE"
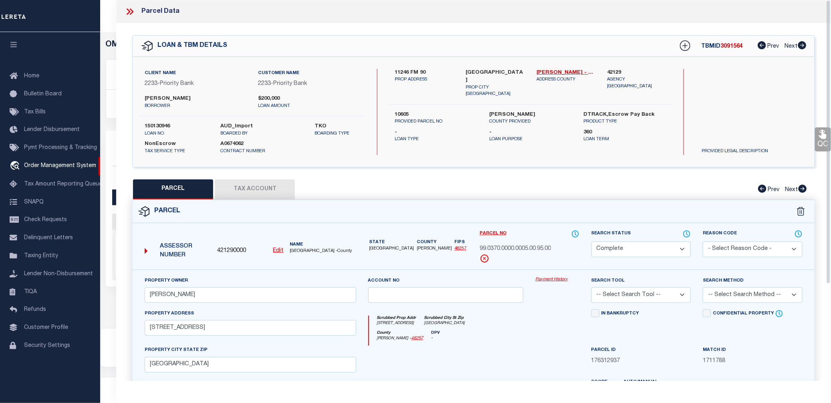
click at [550, 282] on link "Payment History" at bounding box center [557, 279] width 44 height 7
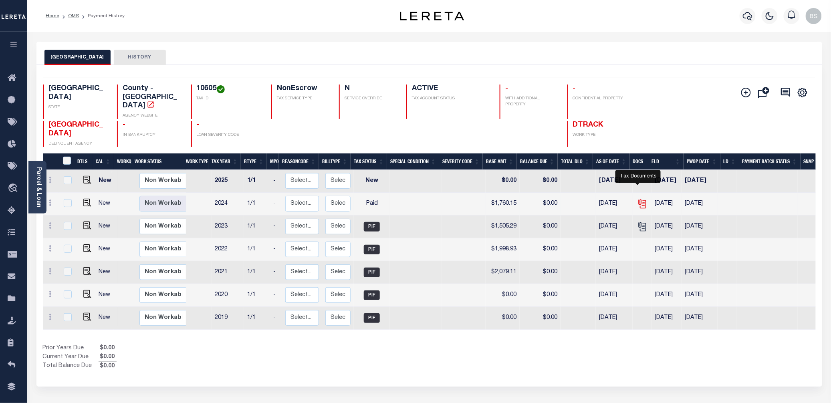
click at [638, 199] on icon "" at bounding box center [642, 204] width 10 height 10
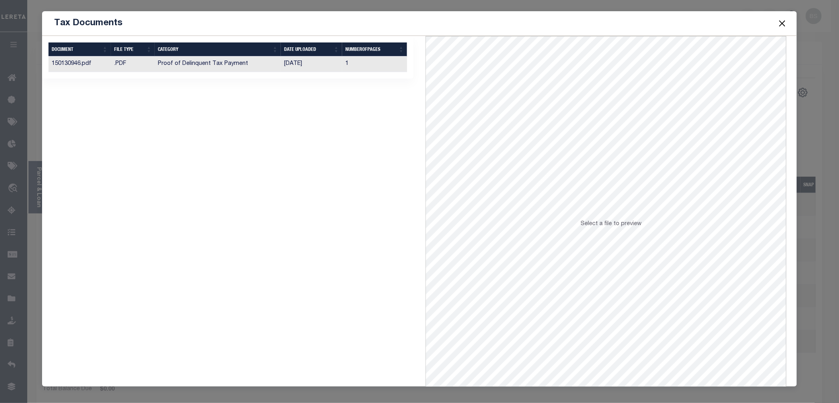
click at [300, 63] on td "10/06/2025" at bounding box center [311, 64] width 61 height 16
click at [784, 24] on button "Close" at bounding box center [782, 23] width 10 height 10
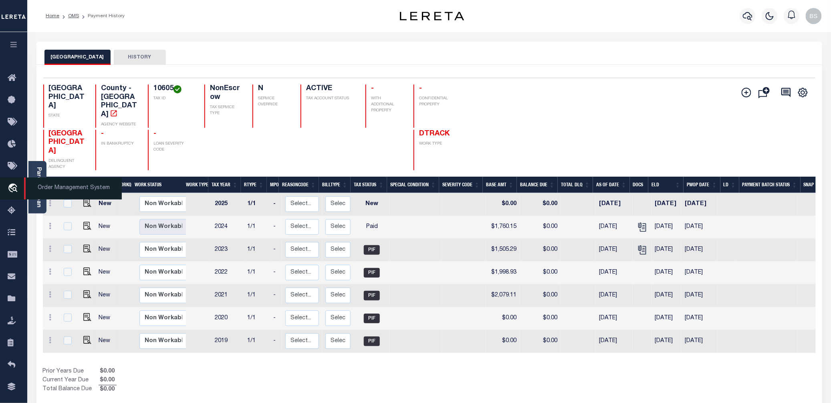
click at [55, 191] on span "Order Management System" at bounding box center [73, 188] width 98 height 22
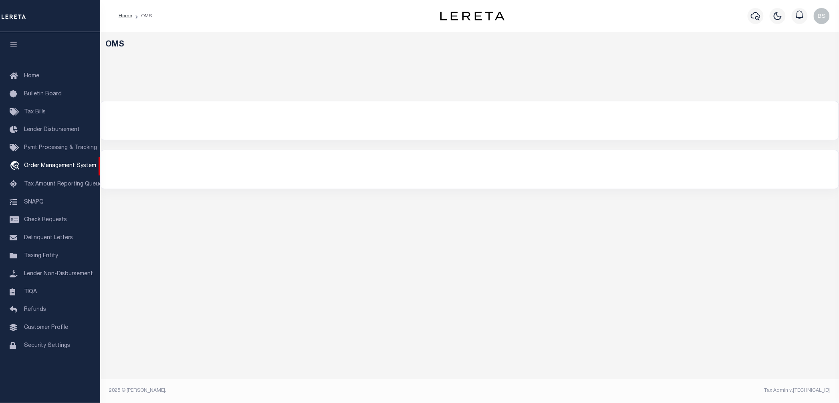
select select "200"
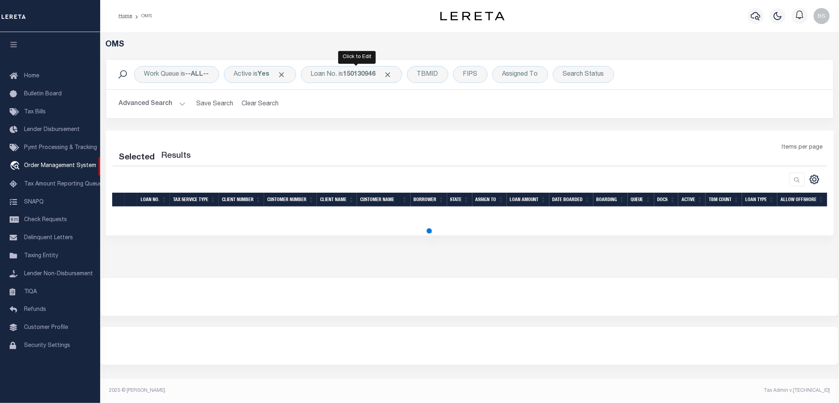
select select "200"
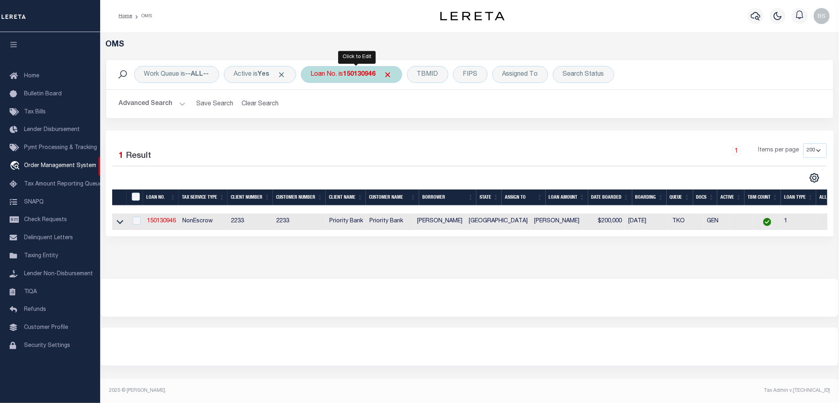
click at [349, 76] on b "150130946" at bounding box center [359, 74] width 32 height 6
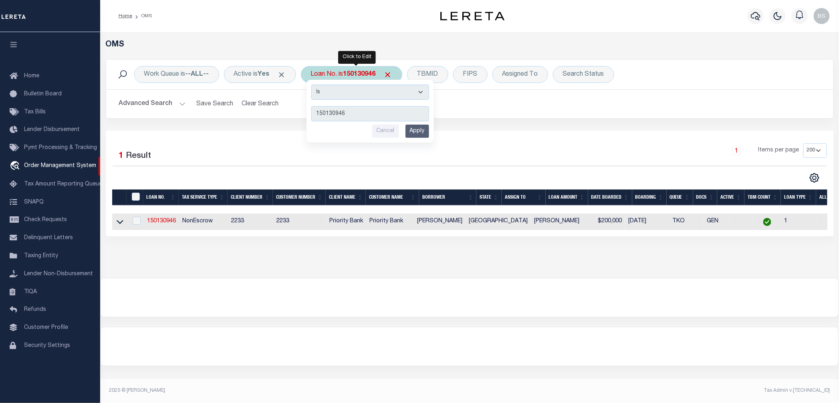
type input "150284405"
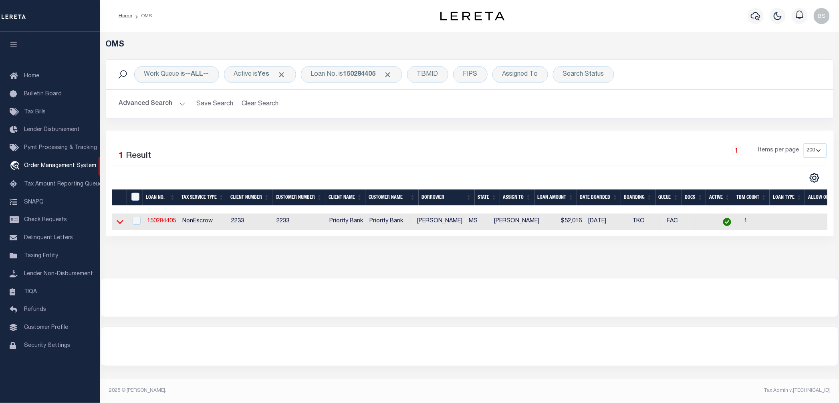
click at [121, 225] on icon at bounding box center [120, 221] width 7 height 8
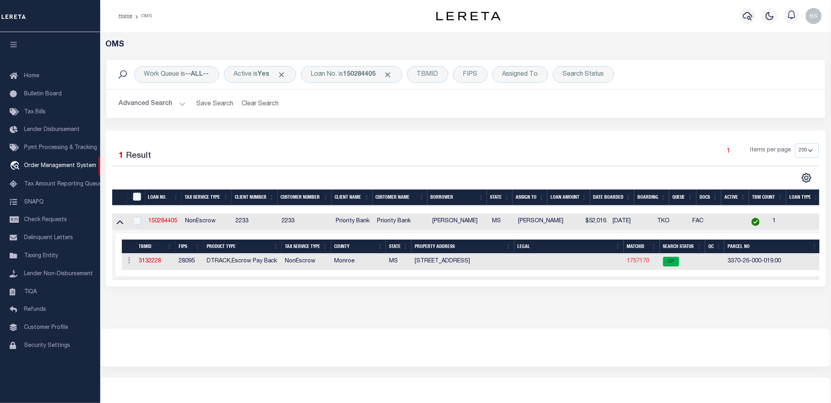
click at [638, 264] on link "1757170" at bounding box center [638, 261] width 22 height 6
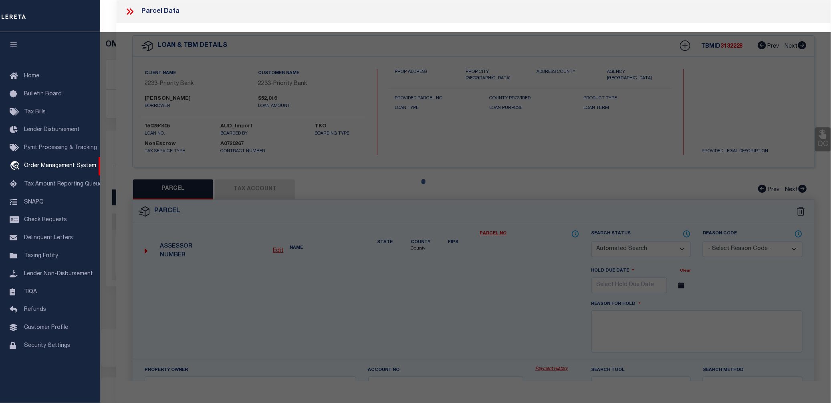
checkbox input "false"
select select "CP"
type input "FIELDS TIMOTHY J"
select select
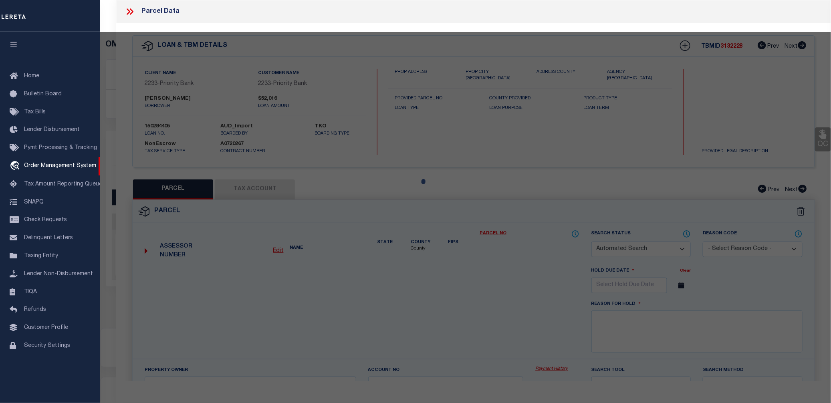
type input "40103 VALLEY CHAPEL RD"
checkbox input "false"
type textarea "PT SW1/4 SE1/4 210 X 210 1AC D"
type textarea "Tax ID Special Project"
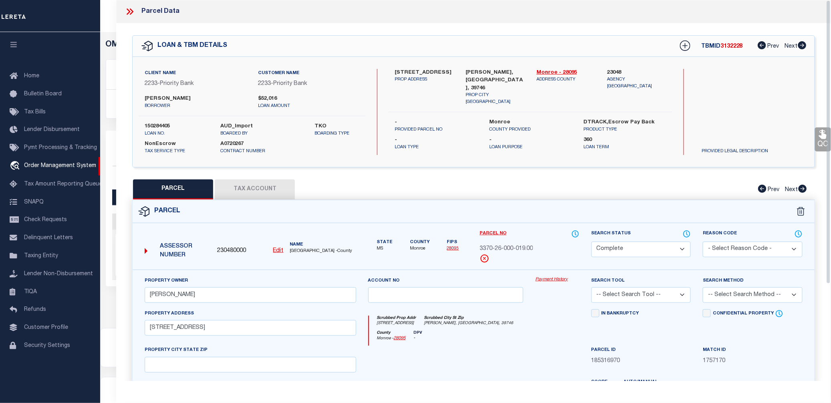
click at [548, 282] on link "Payment History" at bounding box center [557, 279] width 44 height 7
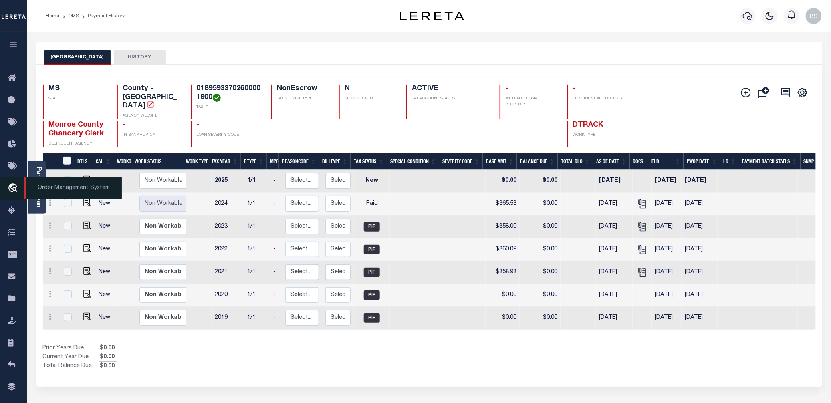
click at [17, 191] on icon "travel_explore" at bounding box center [14, 188] width 13 height 10
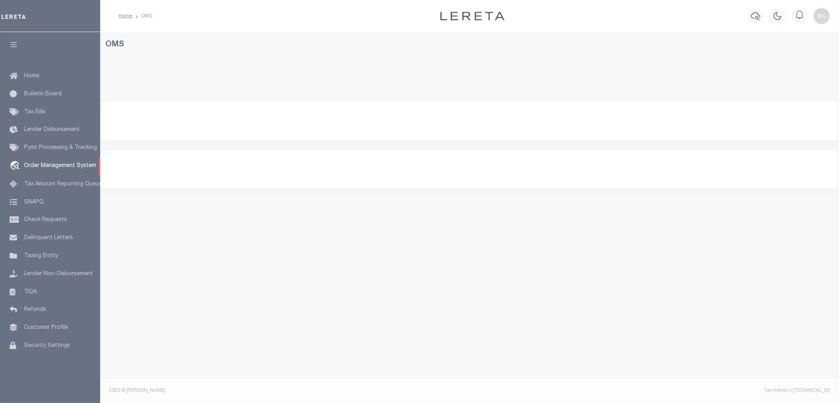
select select "200"
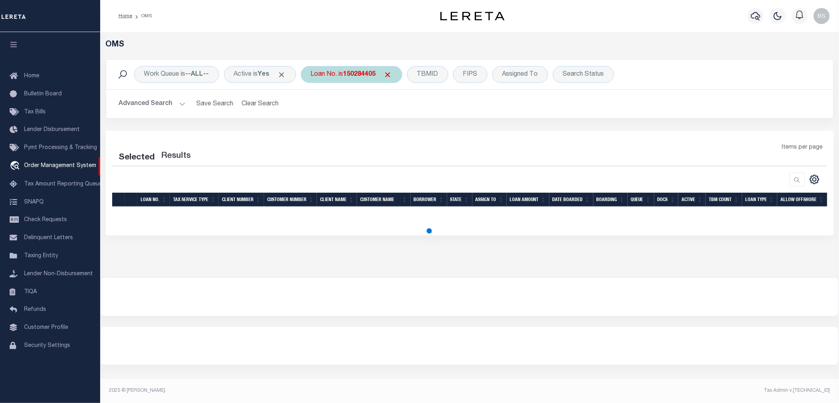
select select "200"
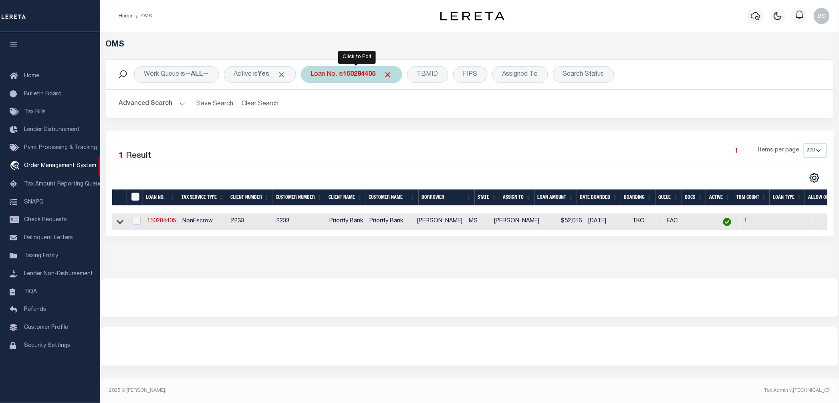
click at [371, 81] on div "Loan No. is 150284405" at bounding box center [351, 74] width 101 height 17
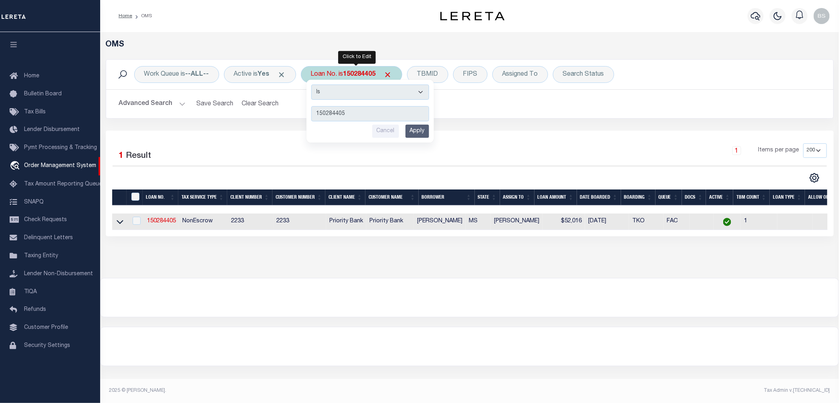
type input "10022806"
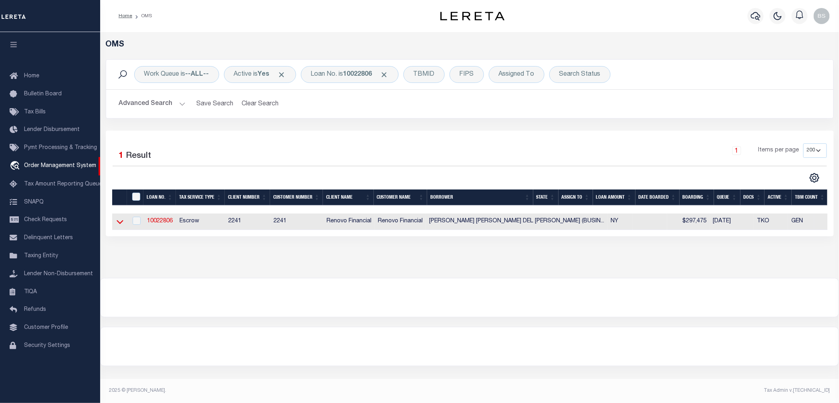
click at [119, 224] on icon at bounding box center [120, 221] width 7 height 8
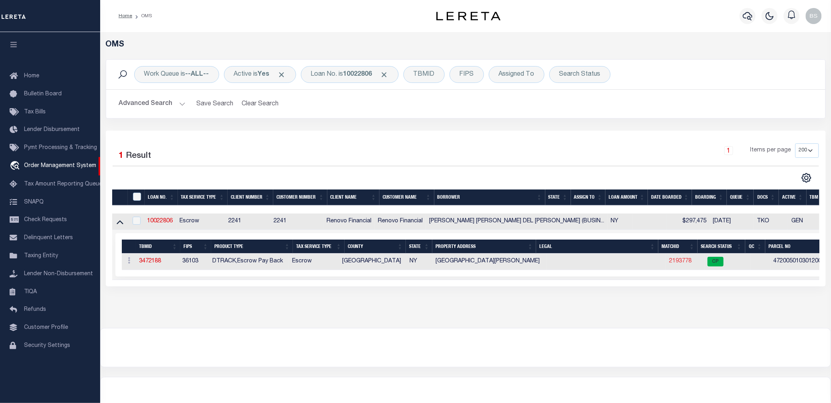
click at [669, 264] on link "2193778" at bounding box center [680, 261] width 22 height 6
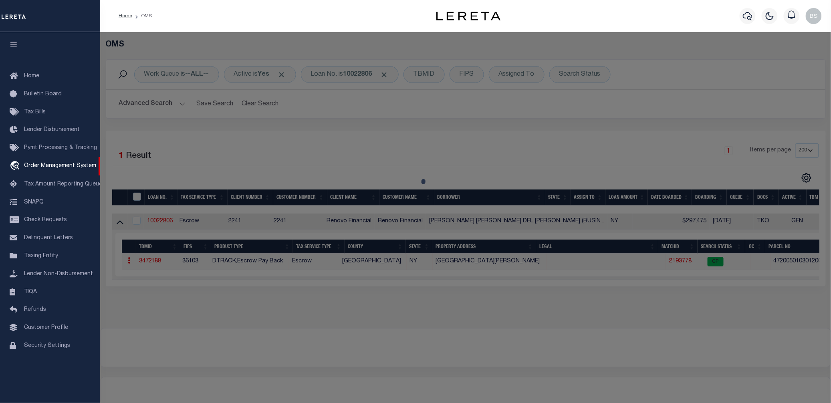
checkbox input "false"
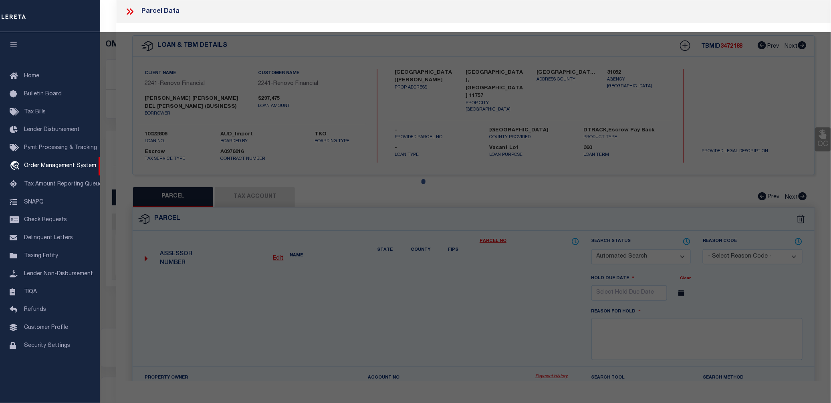
select select "CP"
type input "FLORESMELARA,ELMER A"
select select "ATL"
select select "ADD"
type input "308 MUNCY ST"
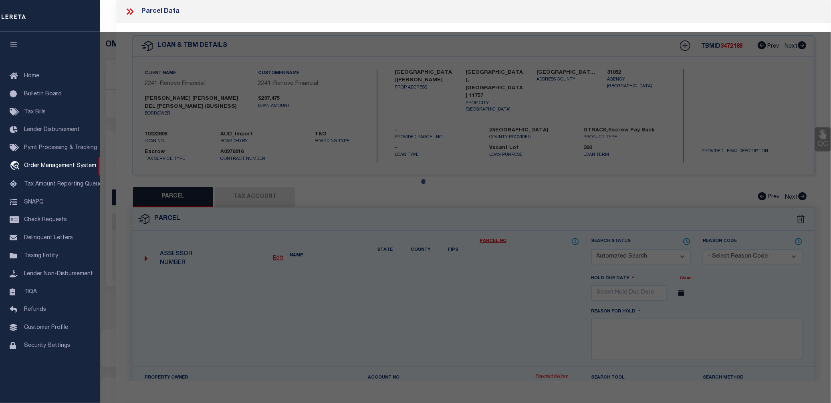
checkbox input "false"
type input "LINDENHURST, NY 11757"
type textarea "FILED MAP 155 SEC 2 BLK 96 LOTS 28-30 INC."
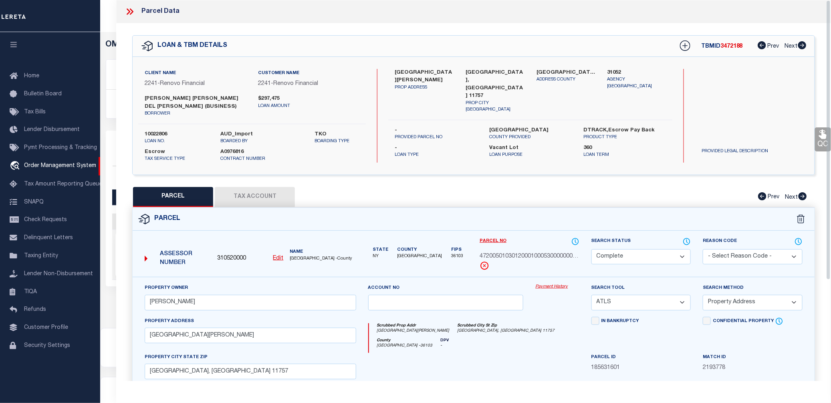
click at [552, 289] on link "Payment History" at bounding box center [557, 287] width 44 height 7
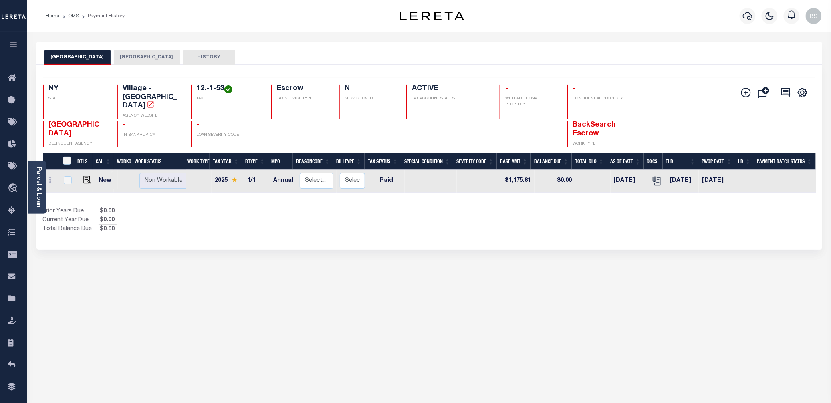
click at [143, 55] on button "[GEOGRAPHIC_DATA]" at bounding box center [147, 57] width 66 height 15
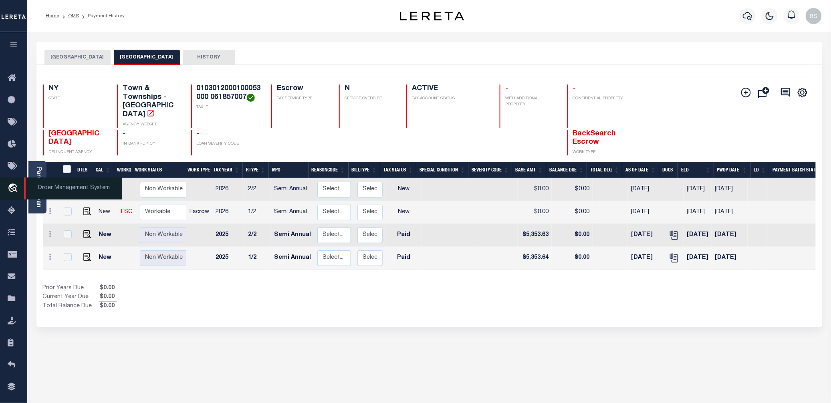
click at [49, 187] on span "Order Management System" at bounding box center [73, 188] width 98 height 22
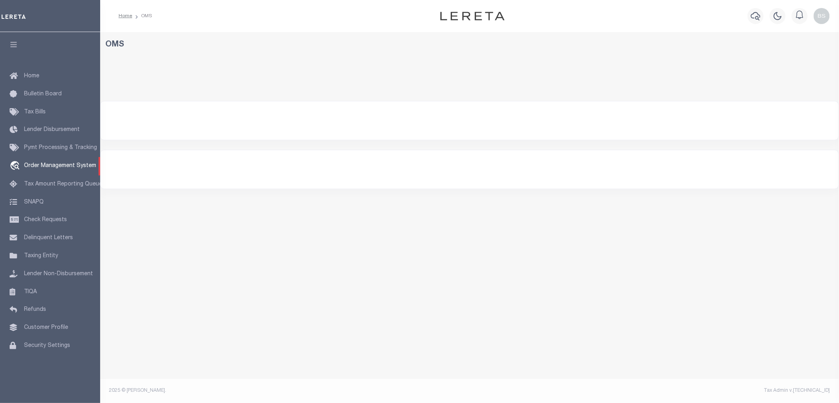
select select "200"
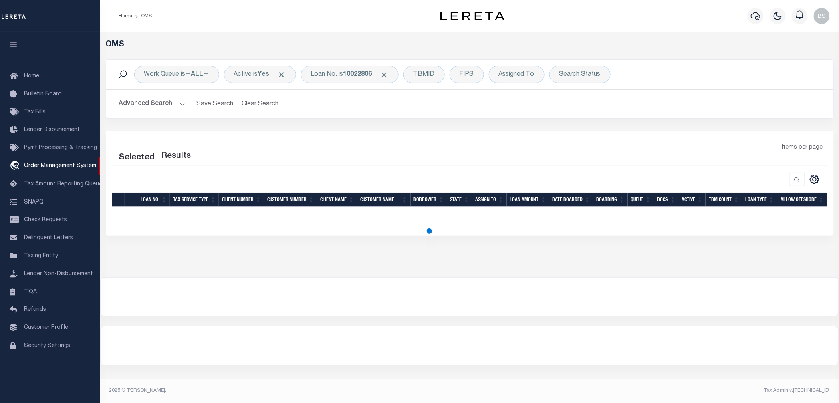
select select "200"
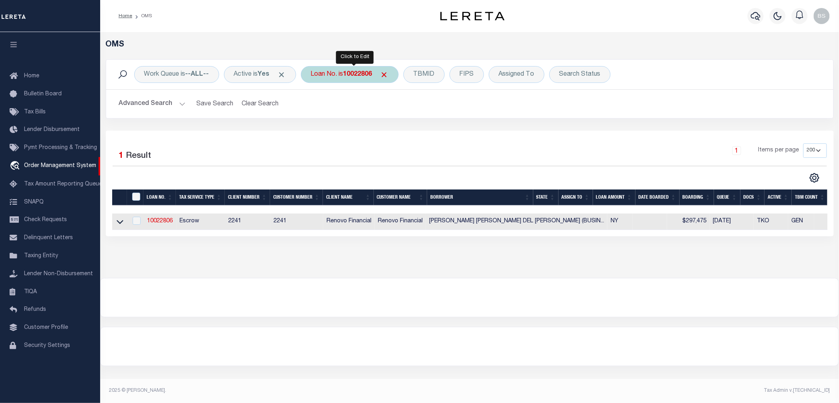
click at [343, 79] on div "Loan No. is 10022806" at bounding box center [350, 74] width 98 height 17
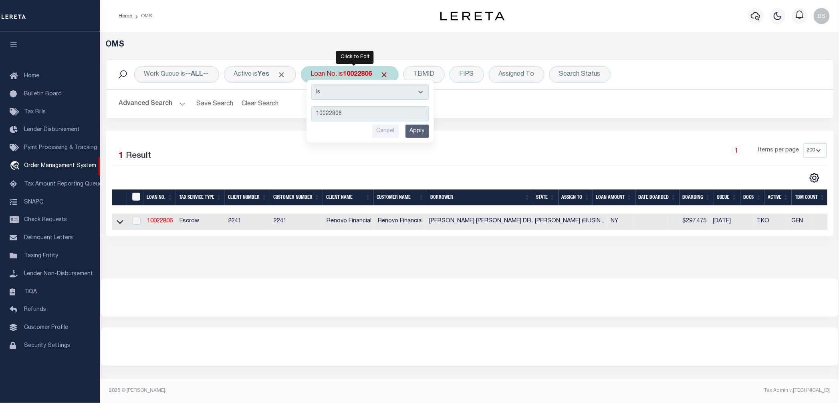
type input "10343"
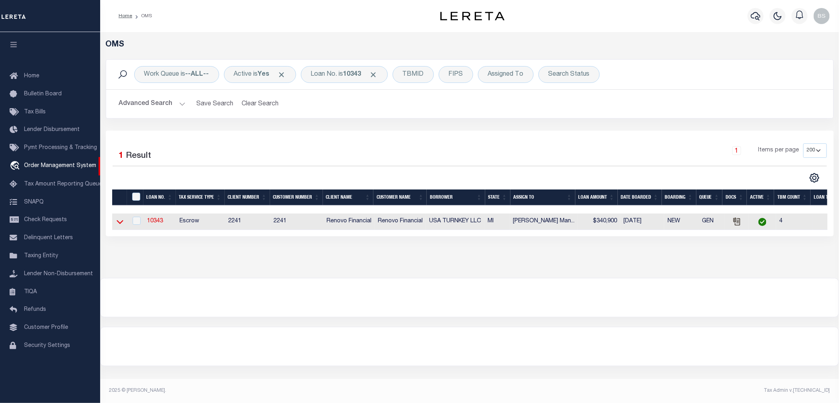
click at [121, 224] on icon at bounding box center [120, 222] width 7 height 4
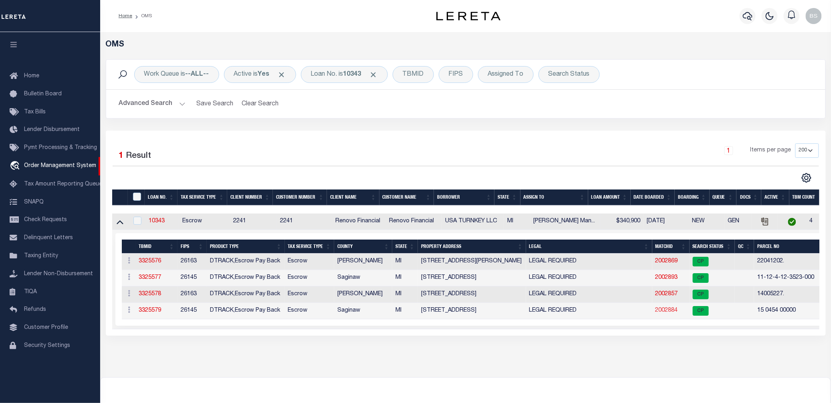
click at [665, 313] on link "2002884" at bounding box center [666, 311] width 22 height 6
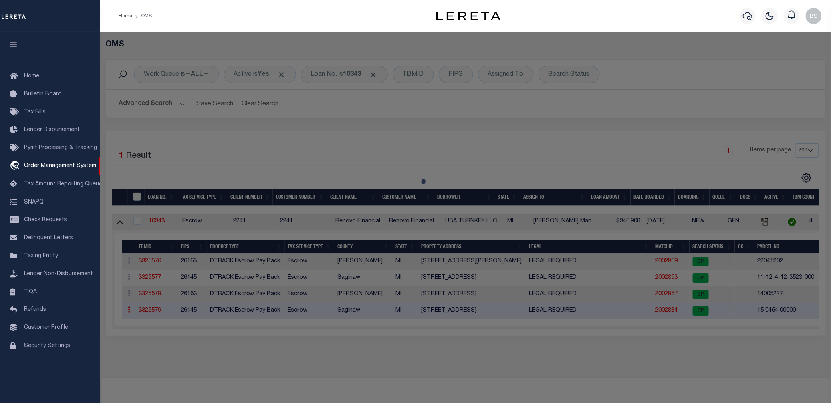
checkbox input "false"
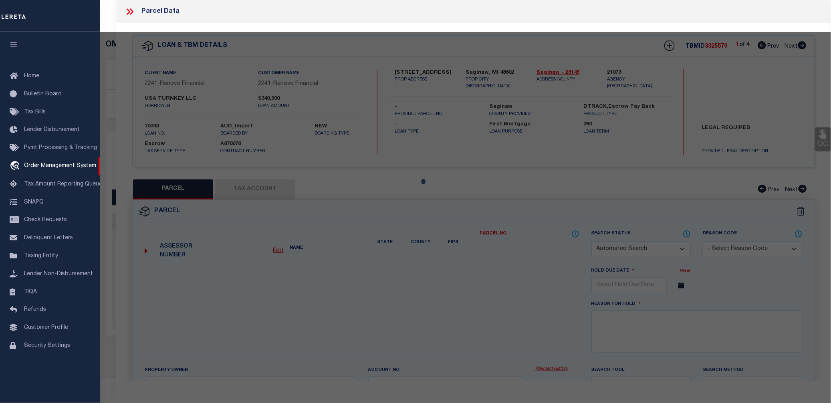
select select "CP"
type input "USA TURNKEY LLC"
select select "AGW"
select select
type input "523 N BOND ST"
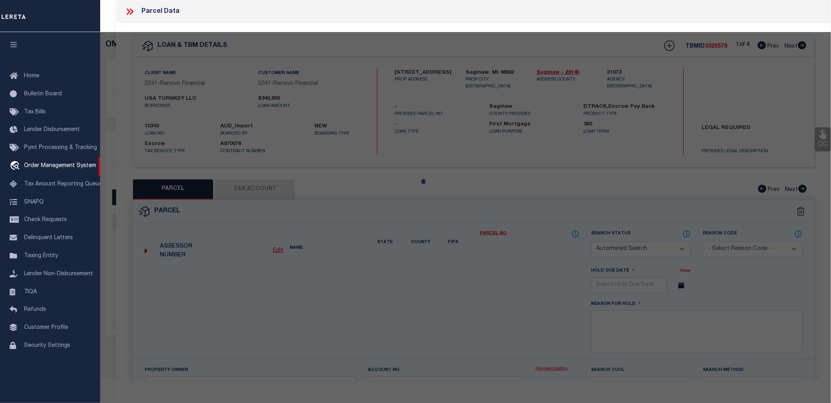
checkbox input "false"
type input "SAGINAW, MI, 48602"
type textarea "LOT 11,EXC.[PERSON_NAME].5 FT.,BLK.203, CITY OF [GEOGRAPHIC_DATA] IN DIVISION N…"
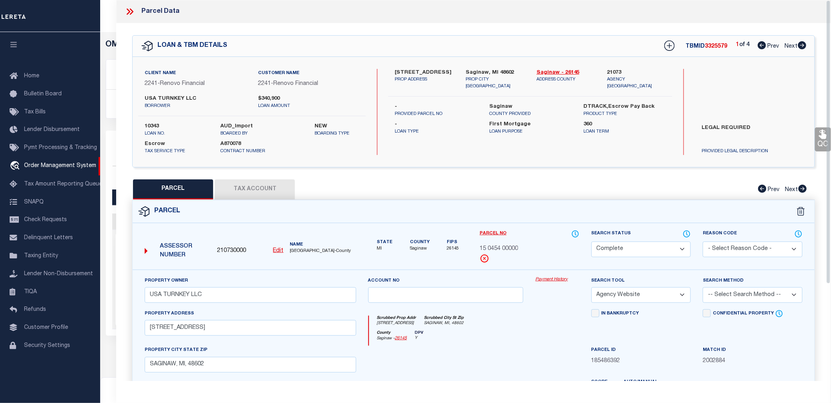
click at [554, 279] on link "Payment History" at bounding box center [557, 279] width 44 height 7
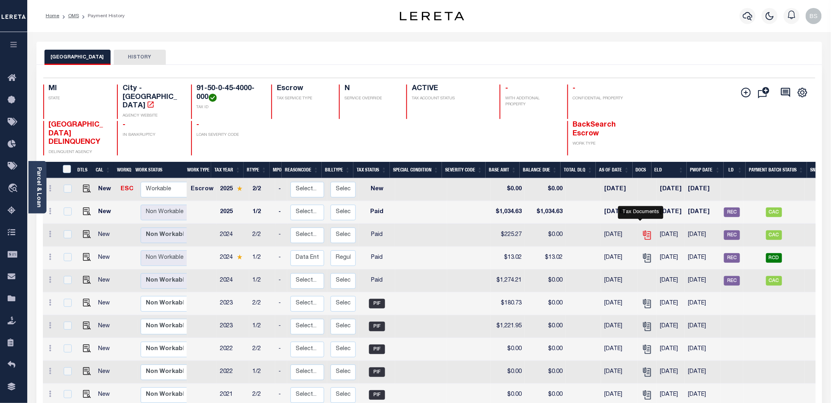
click at [643, 231] on icon "" at bounding box center [646, 234] width 6 height 6
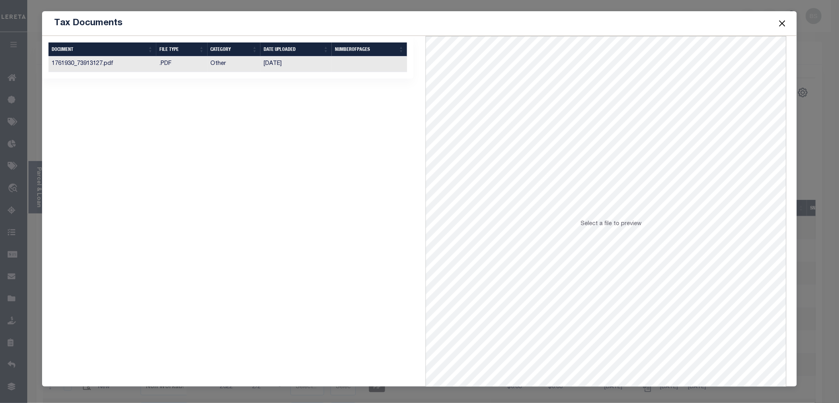
click at [782, 22] on button "Close" at bounding box center [782, 23] width 10 height 10
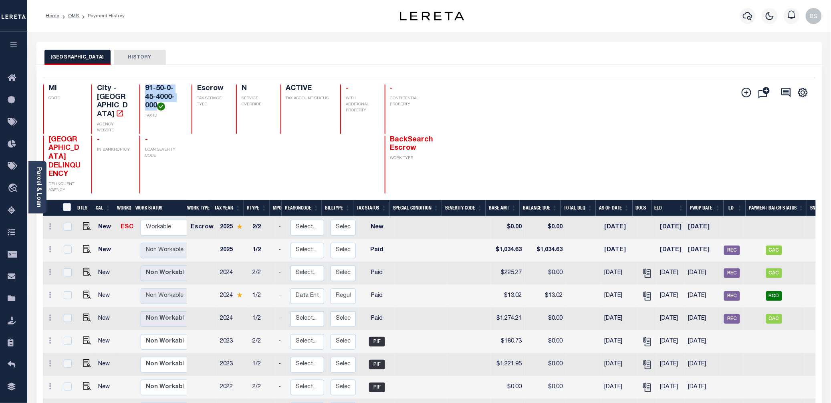
drag, startPoint x: 157, startPoint y: 106, endPoint x: 140, endPoint y: 89, distance: 24.4
click at [140, 89] on div "91-50-0-45-4000-000 TAX ID" at bounding box center [160, 109] width 42 height 49
copy h4 "91-50-0-45-4000-000"
click at [86, 245] on img "" at bounding box center [87, 249] width 8 height 8
checkbox input "true"
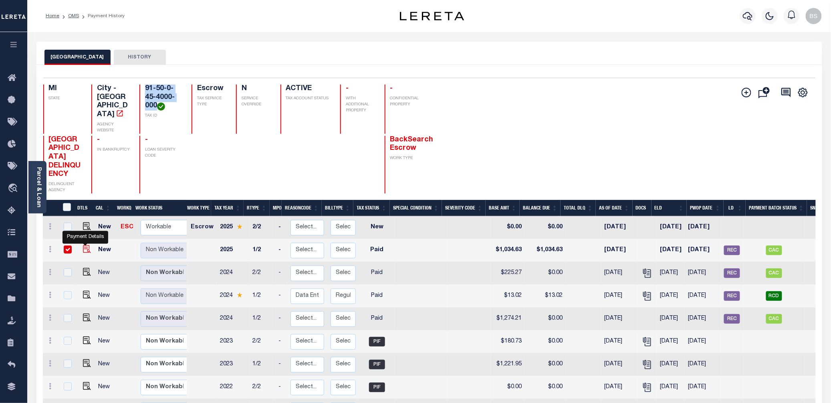
checkbox input "true"
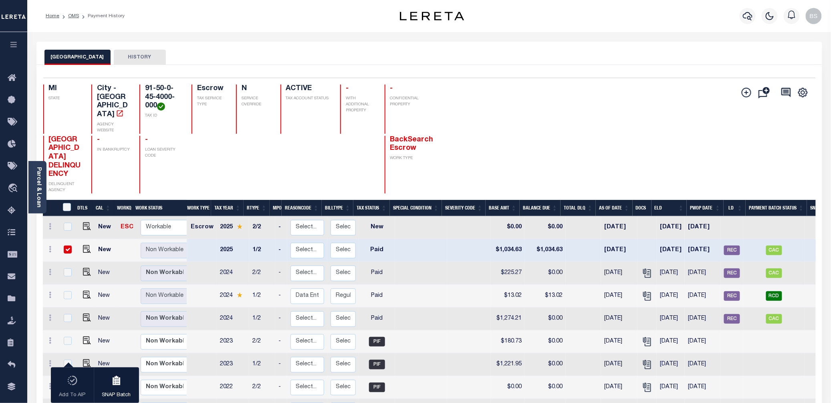
click at [501, 142] on div "Add Installment Line [GEOGRAPHIC_DATA]" at bounding box center [622, 139] width 386 height 109
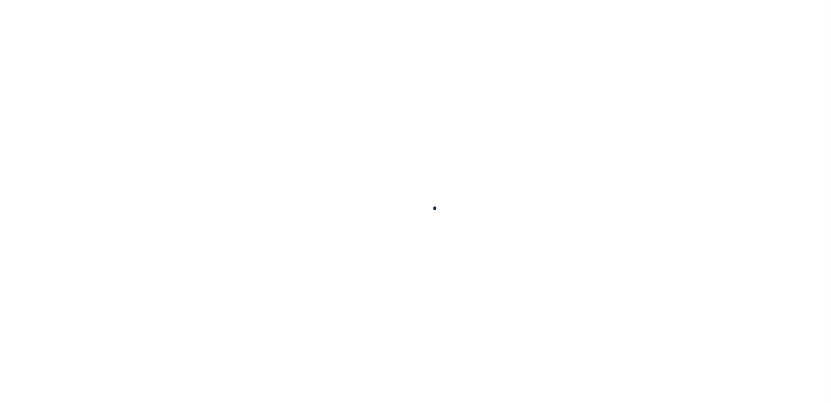
checkbox input "false"
type input "[DATE]"
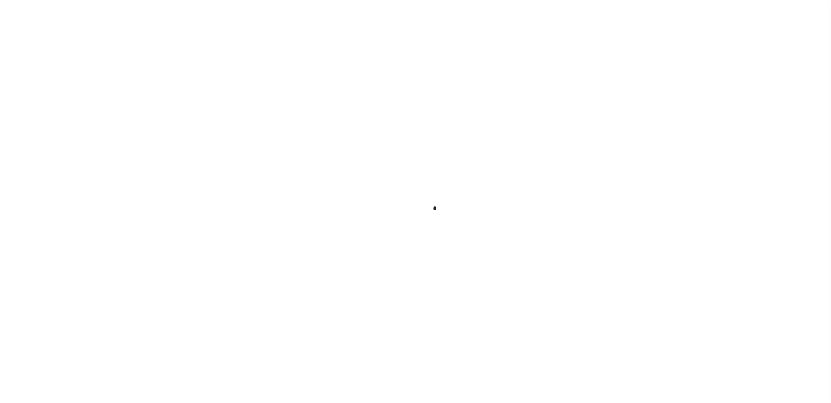
select select "PYD"
type input "$1,034.63"
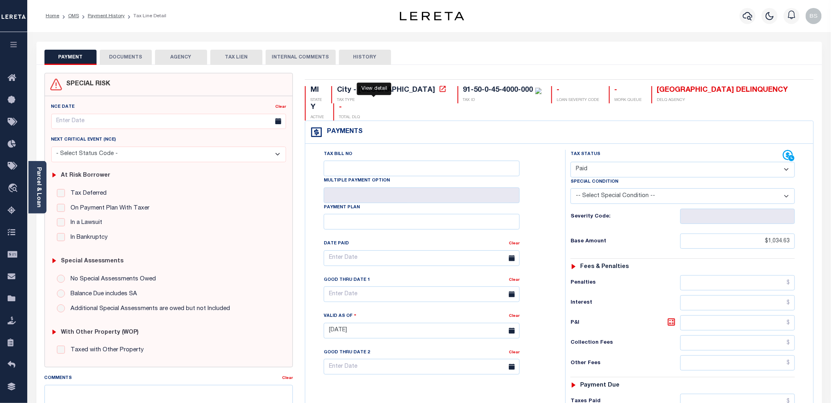
click at [439, 89] on icon at bounding box center [443, 89] width 8 height 8
